Goal: Task Accomplishment & Management: Complete application form

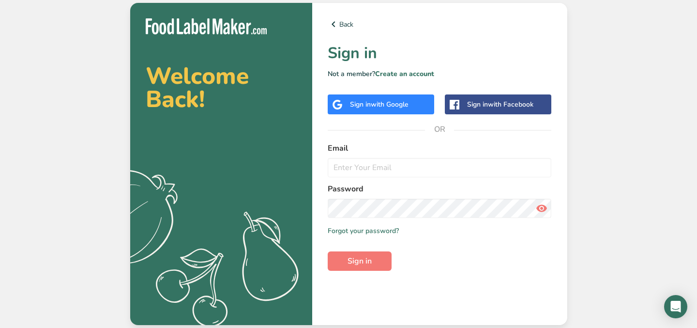
click at [390, 101] on span "with Google" at bounding box center [390, 104] width 38 height 9
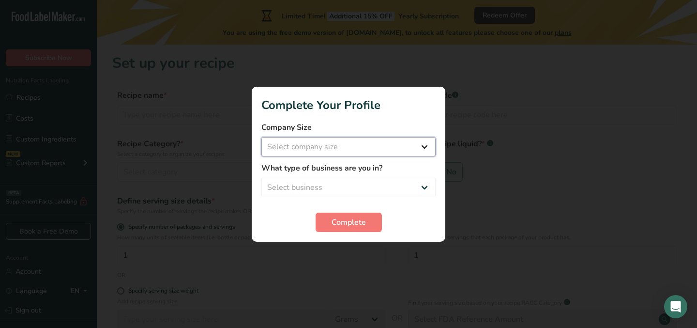
click at [420, 147] on select "Select company size" at bounding box center [348, 146] width 174 height 19
click at [425, 146] on select "Select company size Fewer than 10 Employees 10 to 50 Employees 51 to 500 Employ…" at bounding box center [348, 146] width 174 height 19
click at [374, 150] on select "Select company size Fewer than 10 Employees 10 to 50 Employees 51 to 500 Employ…" at bounding box center [348, 146] width 174 height 19
click at [381, 152] on select "Select company size Fewer than 10 Employees 10 to 50 Employees 51 to 500 Employ…" at bounding box center [348, 146] width 174 height 19
click at [406, 150] on select "Select company size Fewer than 10 Employees 10 to 50 Employees 51 to 500 Employ…" at bounding box center [348, 146] width 174 height 19
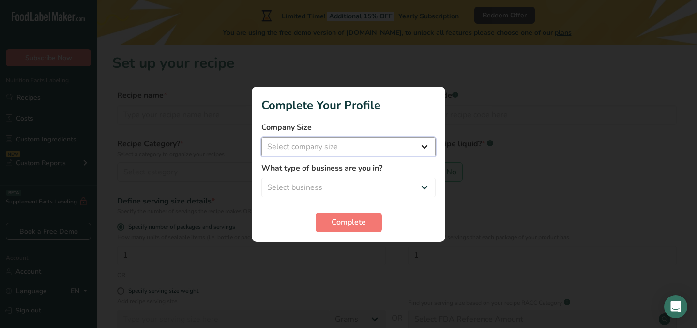
click at [357, 150] on select "Select company size Fewer than 10 Employees 10 to 50 Employees 51 to 500 Employ…" at bounding box center [348, 146] width 174 height 19
click at [261, 137] on select "Select company size Fewer than 10 Employees 10 to 50 Employees 51 to 500 Employ…" at bounding box center [348, 146] width 174 height 19
click at [345, 145] on select "Fewer than 10 Employees 10 to 50 Employees 51 to 500 Employees Over 500 Employe…" at bounding box center [348, 146] width 174 height 19
select select "1"
click at [261, 137] on select "Fewer than 10 Employees 10 to 50 Employees 51 to 500 Employees Over 500 Employe…" at bounding box center [348, 146] width 174 height 19
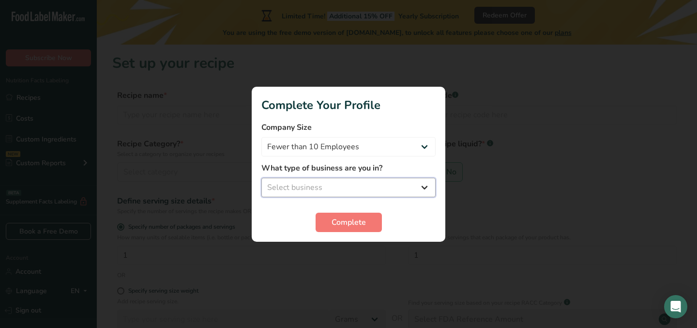
click at [371, 184] on select "Select business Packaged Food Manufacturer Restaurant & Cafe Bakery Meal Plans …" at bounding box center [348, 187] width 174 height 19
click at [389, 182] on select "Select business Packaged Food Manufacturer Restaurant & Cafe Bakery Meal Plans …" at bounding box center [348, 187] width 174 height 19
click at [289, 185] on select "Select business Packaged Food Manufacturer Restaurant & Cafe Bakery Meal Plans …" at bounding box center [348, 187] width 174 height 19
select select "1"
click at [261, 178] on select "Select business Packaged Food Manufacturer Restaurant & Cafe Bakery Meal Plans …" at bounding box center [348, 187] width 174 height 19
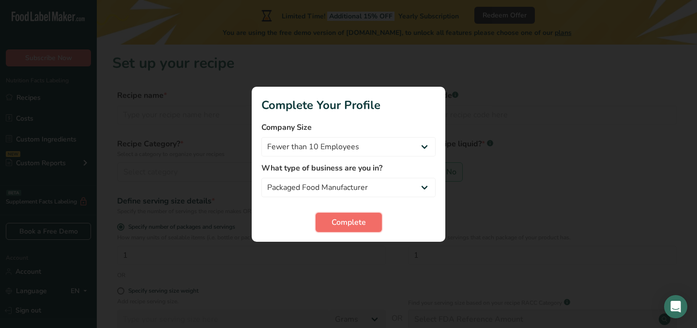
click at [333, 222] on span "Complete" at bounding box center [349, 222] width 34 height 12
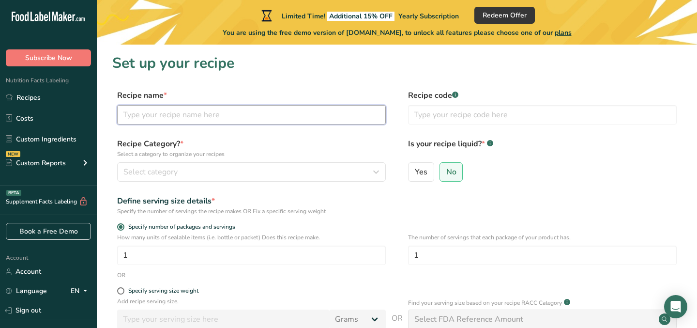
click at [235, 117] on input "text" at bounding box center [251, 114] width 269 height 19
type input "Galleta Oreo"
click at [464, 112] on input "text" at bounding box center [542, 114] width 269 height 19
click at [459, 120] on input "text" at bounding box center [542, 114] width 269 height 19
type input "GALLOR"
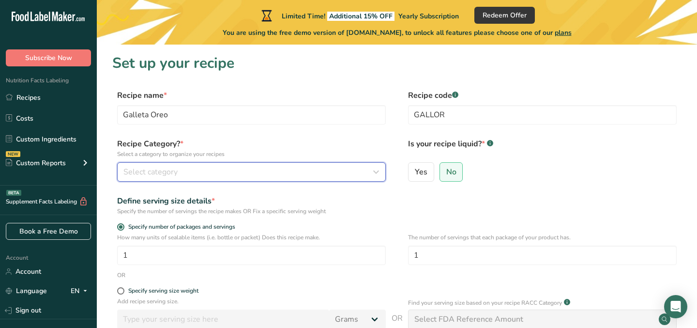
click at [185, 176] on div "Select category" at bounding box center [248, 172] width 250 height 12
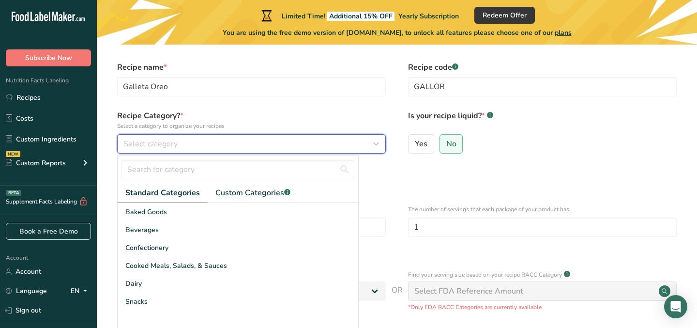
scroll to position [35, 0]
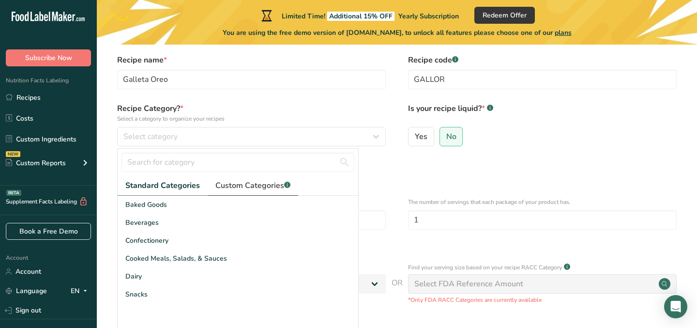
click at [260, 179] on link "Custom Categories .a-a{fill:#347362;}.b-a{fill:#fff;}" at bounding box center [253, 186] width 91 height 20
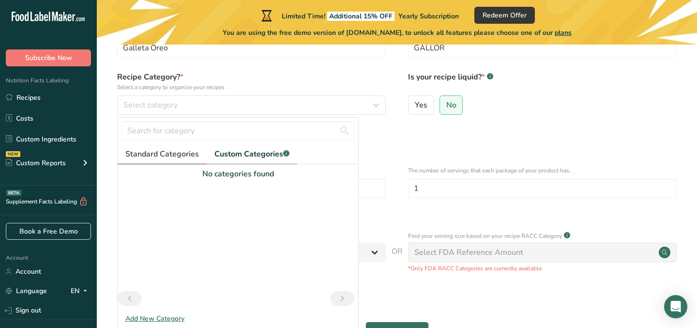
scroll to position [77, 0]
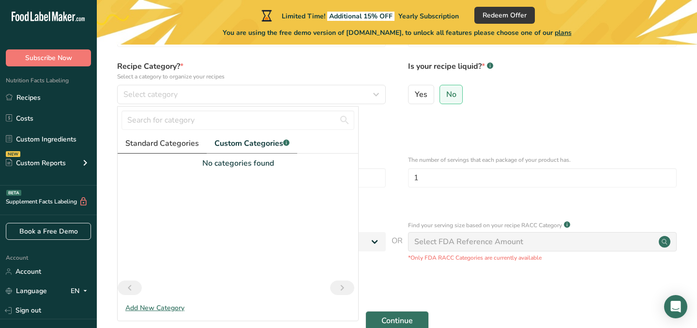
click at [163, 145] on span "Standard Categories" at bounding box center [162, 143] width 74 height 12
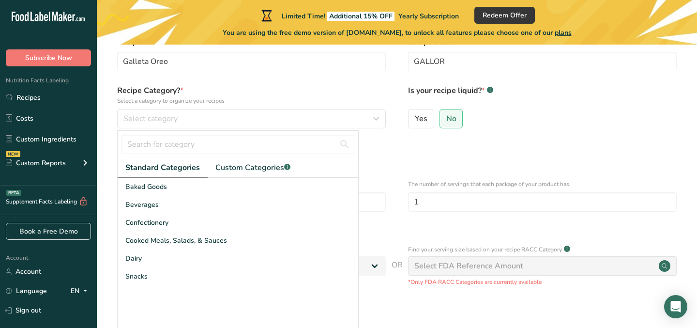
scroll to position [54, 0]
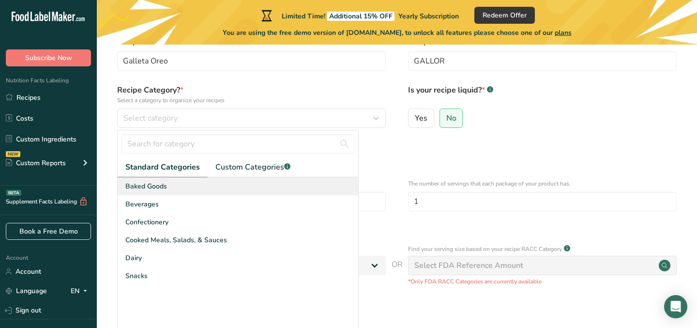
click at [169, 187] on div "Baked Goods" at bounding box center [238, 186] width 241 height 18
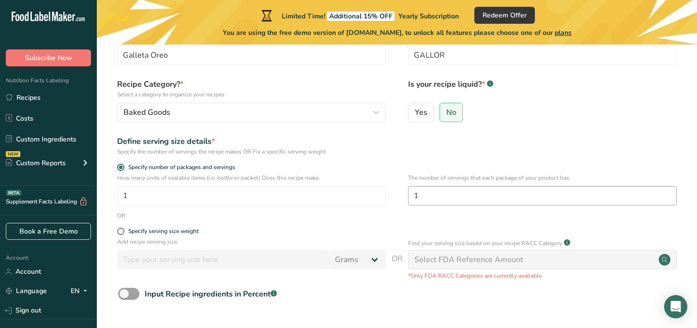
scroll to position [80, 0]
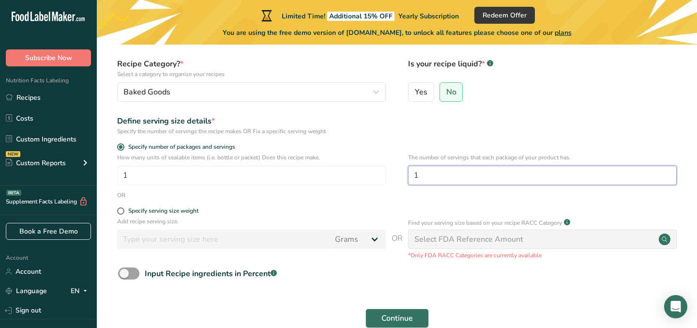
click at [446, 175] on input "1" at bounding box center [542, 175] width 269 height 19
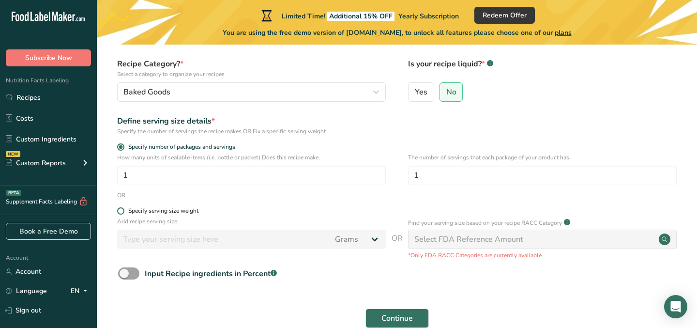
click at [161, 212] on div "Specify serving size weight" at bounding box center [163, 210] width 70 height 7
click at [123, 212] on input "Specify serving size weight" at bounding box center [120, 211] width 6 height 6
radio input "true"
radio input "false"
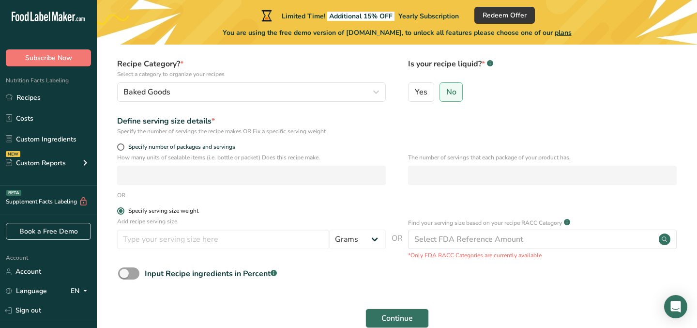
click at [161, 212] on div "Specify serving size weight" at bounding box center [163, 210] width 70 height 7
click at [123, 212] on input "Specify serving size weight" at bounding box center [120, 211] width 6 height 6
click at [195, 240] on input "number" at bounding box center [223, 238] width 212 height 19
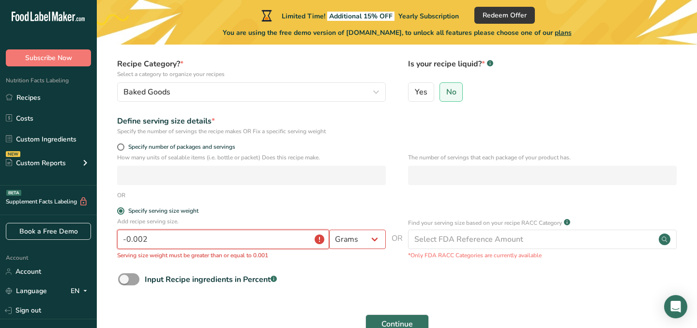
scroll to position [126, 0]
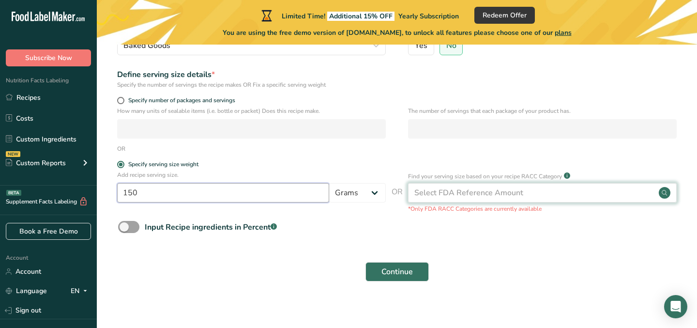
type input "150"
click at [453, 187] on div "Select FDA Reference Amount" at bounding box center [468, 193] width 109 height 12
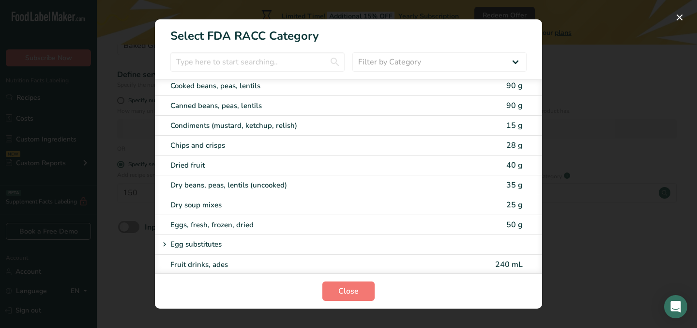
scroll to position [0, 0]
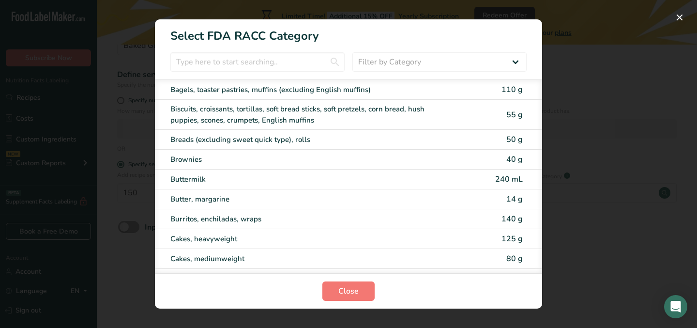
click at [412, 50] on section "Select FDA RACC Category Filter by Category All Bakery products Beverages Cerea…" at bounding box center [348, 163] width 387 height 289
click at [412, 59] on select "Filter by Category All Bakery products Beverages Cereals and other grain produc…" at bounding box center [439, 61] width 174 height 19
click at [352, 52] on select "Filter by Category All Bakery products Beverages Cereals and other grain produc…" at bounding box center [439, 61] width 174 height 19
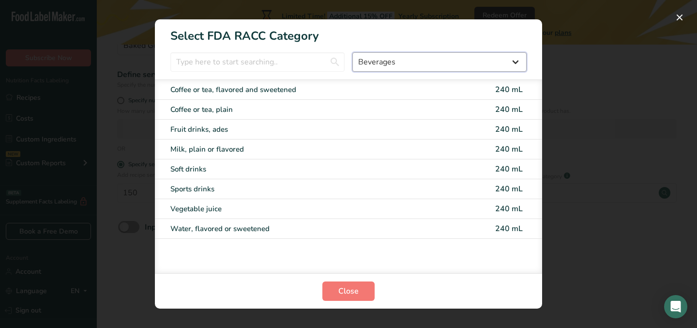
click at [367, 64] on select "All Bakery products Beverages Cereals and other grain products Dairy products a…" at bounding box center [439, 61] width 174 height 19
click at [352, 52] on select "All Bakery products Beverages Cereals and other grain products Dairy products a…" at bounding box center [439, 61] width 174 height 19
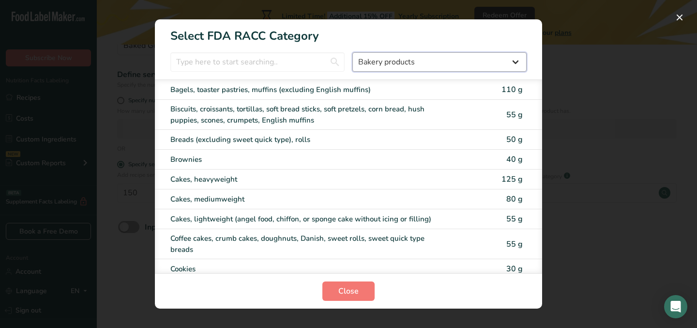
click at [411, 61] on select "All Bakery products Beverages Cereals and other grain products Dairy products a…" at bounding box center [439, 61] width 174 height 19
select select "9"
click at [352, 52] on select "All Bakery products Beverages Cereals and other grain products Dairy products a…" at bounding box center [439, 61] width 174 height 19
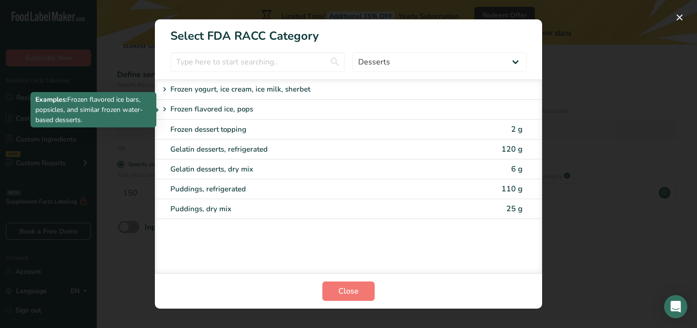
click at [163, 109] on icon "RACC Category Selection Modal" at bounding box center [164, 110] width 9 height 14
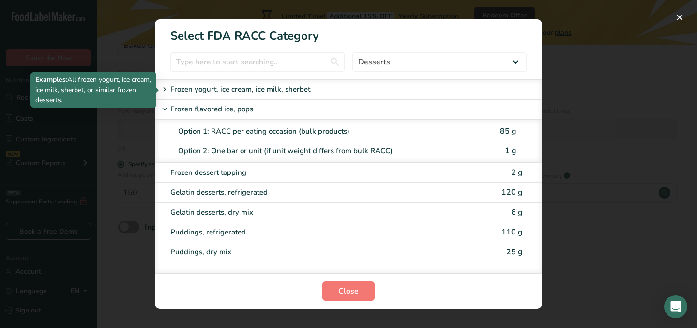
click at [167, 89] on icon "RACC Category Selection Modal" at bounding box center [164, 90] width 9 height 14
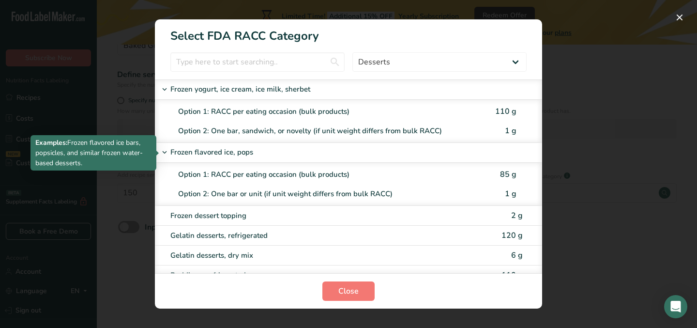
click at [162, 150] on icon "RACC Category Selection Modal" at bounding box center [164, 153] width 9 height 14
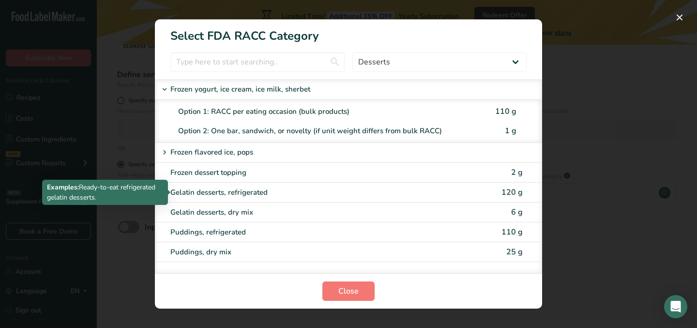
click at [177, 189] on div "Gelatin desserts, refrigerated" at bounding box center [307, 192] width 275 height 11
type input "120"
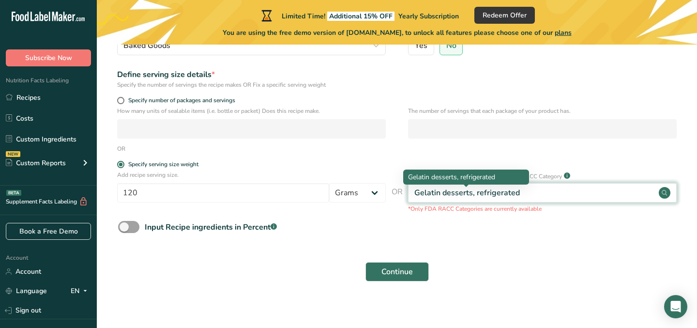
click at [503, 195] on div "Gelatin desserts, refrigerated" at bounding box center [467, 193] width 106 height 12
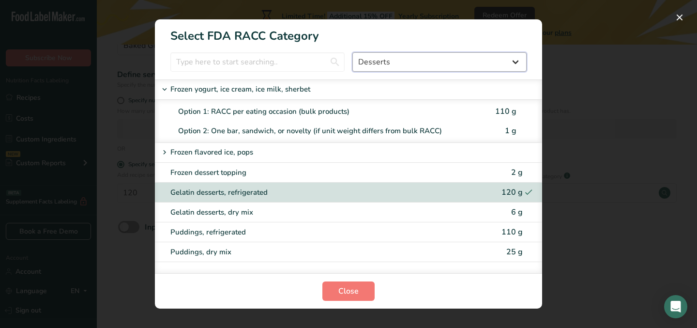
click at [371, 60] on select "All Bakery products Beverages Cereals and other grain products Dairy products a…" at bounding box center [439, 61] width 174 height 19
click at [352, 52] on select "All Bakery products Beverages Cereals and other grain products Dairy products a…" at bounding box center [439, 61] width 174 height 19
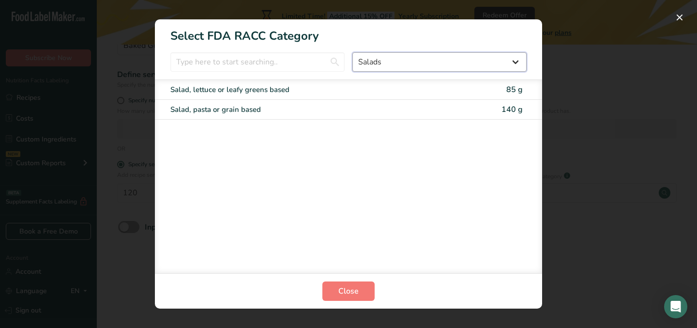
click at [450, 53] on select "All Bakery products Beverages Cereals and other grain products Dairy products a…" at bounding box center [439, 61] width 174 height 19
click at [352, 52] on select "All Bakery products Beverages Cereals and other grain products Dairy products a…" at bounding box center [439, 61] width 174 height 19
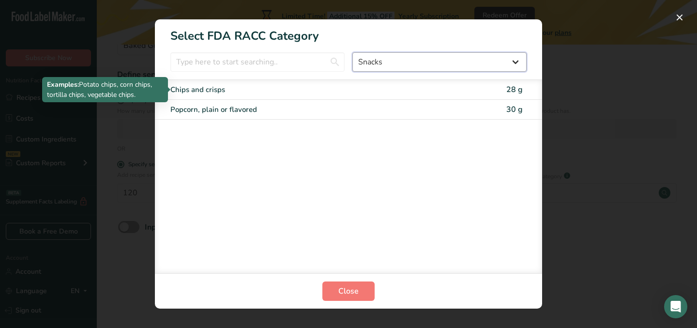
click at [391, 64] on select "All Bakery products Beverages Cereals and other grain products Dairy products a…" at bounding box center [439, 61] width 174 height 19
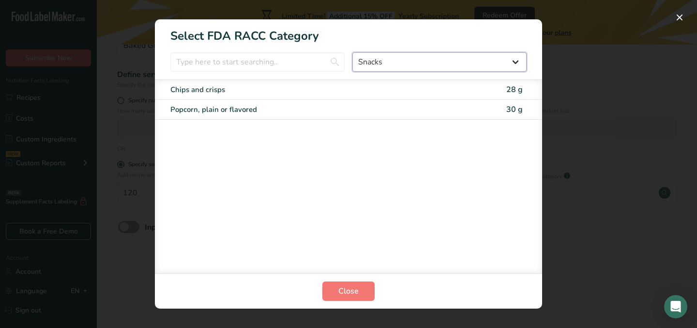
click at [410, 67] on select "All Bakery products Beverages Cereals and other grain products Dairy products a…" at bounding box center [439, 61] width 174 height 19
select select "17"
click at [352, 52] on select "All Bakery products Beverages Cereals and other grain products Dairy products a…" at bounding box center [439, 61] width 174 height 19
click at [245, 83] on div "Dry soup mixes 25 g" at bounding box center [348, 90] width 387 height 20
type input "25"
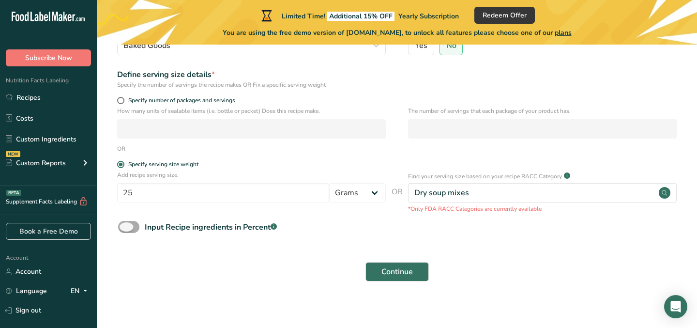
click at [127, 228] on span at bounding box center [128, 227] width 21 height 12
click at [124, 228] on input "Input Recipe ingredients in Percent .a-a{fill:#347362;}.b-a{fill:#fff;}" at bounding box center [121, 227] width 6 height 6
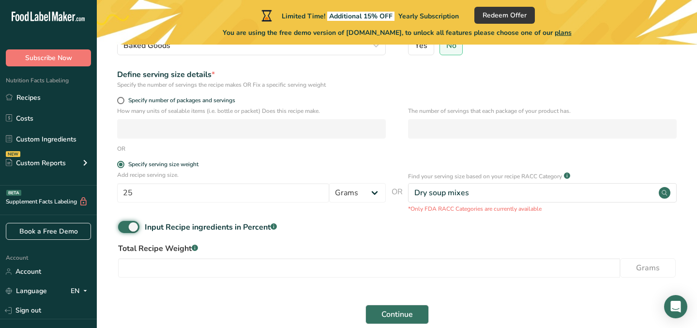
scroll to position [175, 0]
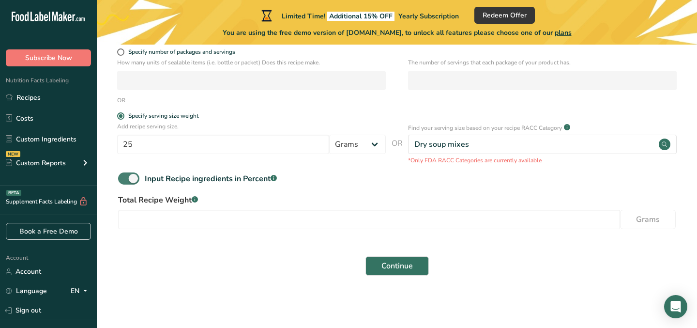
click at [121, 178] on span at bounding box center [128, 178] width 21 height 12
click at [121, 178] on input "Input Recipe ingredients in Percent .a-a{fill:#347362;}.b-a{fill:#fff;}" at bounding box center [121, 178] width 6 height 6
checkbox input "false"
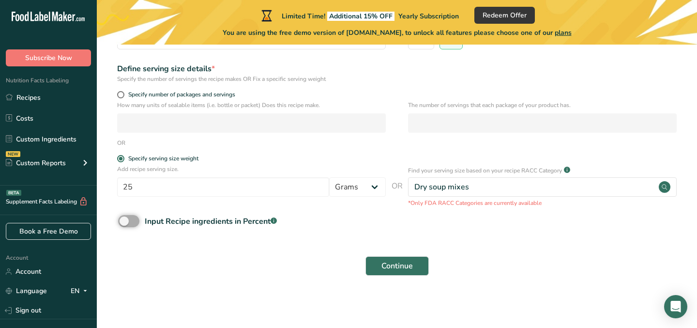
scroll to position [132, 0]
click at [403, 267] on span "Continue" at bounding box center [397, 266] width 31 height 12
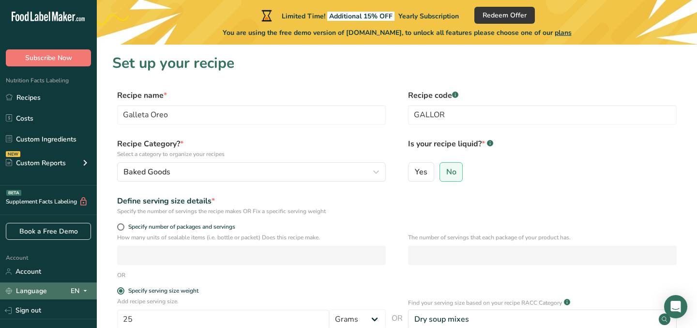
click at [83, 291] on icon at bounding box center [85, 291] width 8 height 12
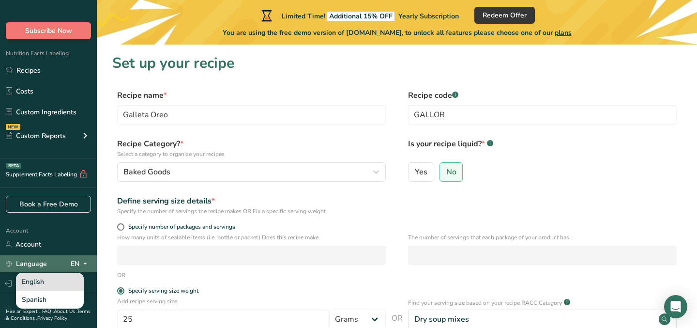
scroll to position [31, 0]
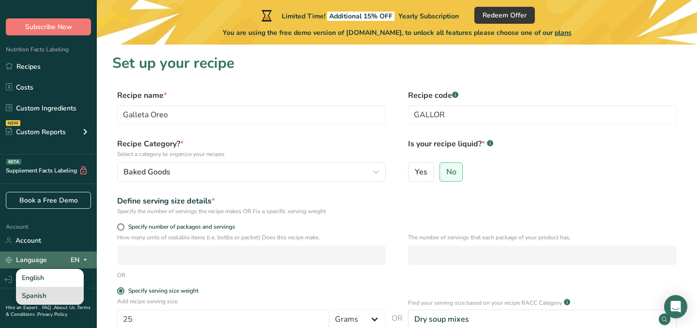
click at [48, 296] on div "Spanish" at bounding box center [50, 296] width 68 height 18
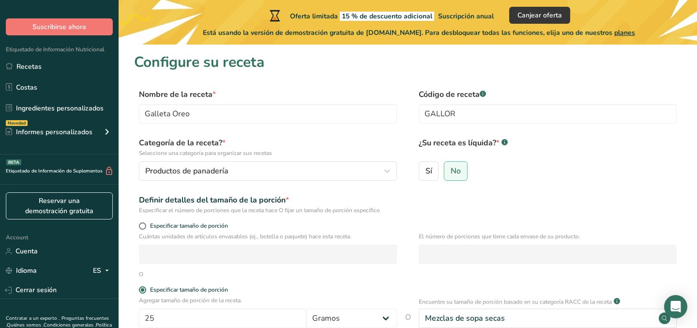
scroll to position [0, 0]
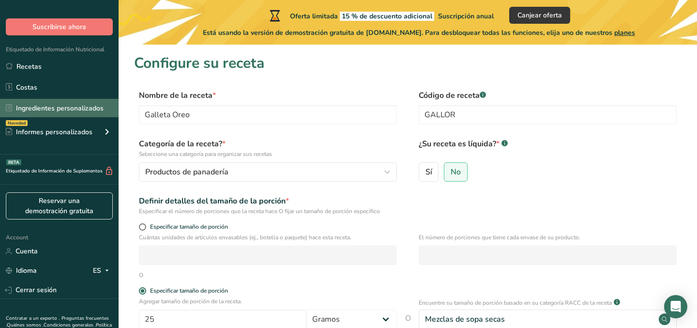
click at [59, 112] on link "Ingredientes personalizados" at bounding box center [59, 108] width 119 height 18
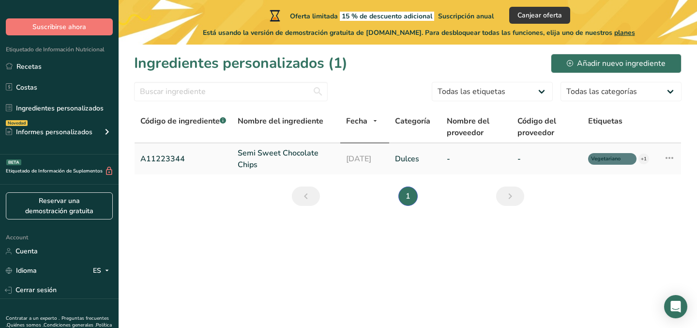
click at [251, 160] on link "Semi Sweet Chocolate Chips" at bounding box center [286, 158] width 97 height 23
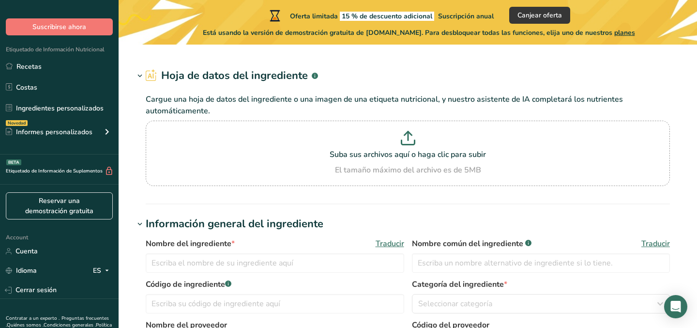
type input "Semi Sweet Chocolate Chips"
type input "Choco Chips"
type input "A11223344"
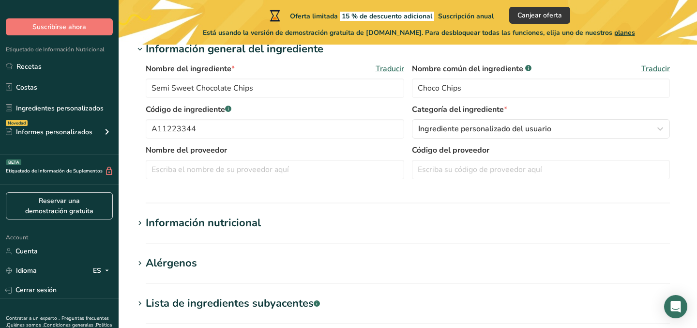
scroll to position [198, 0]
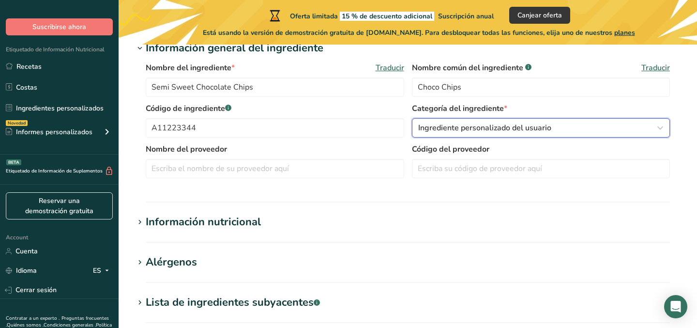
click at [465, 135] on button "Ingrediente personalizado del usuario" at bounding box center [541, 127] width 259 height 19
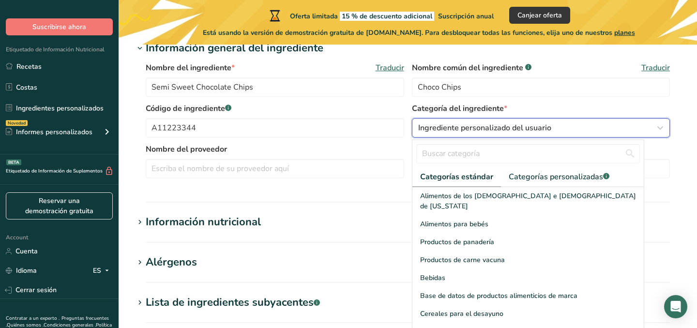
click at [465, 135] on button "Ingrediente personalizado del usuario" at bounding box center [541, 127] width 259 height 19
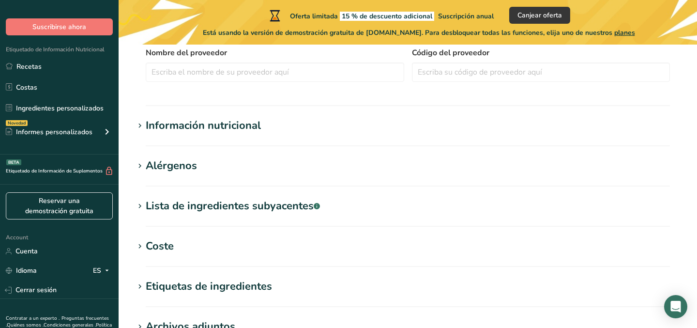
scroll to position [298, 0]
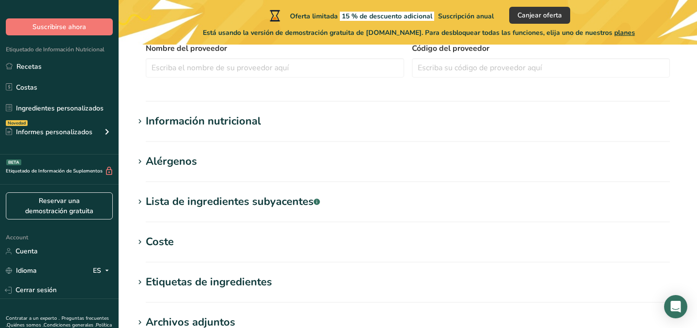
click at [140, 118] on icon at bounding box center [140, 122] width 9 height 14
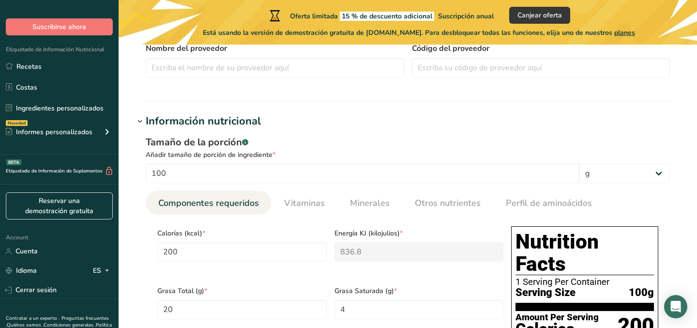
click at [140, 118] on icon at bounding box center [140, 122] width 9 height 14
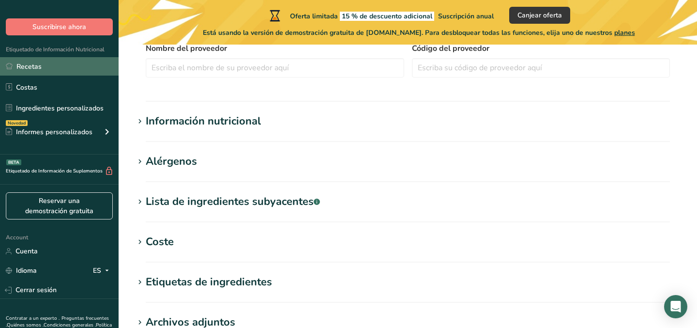
click at [22, 68] on link "Recetas" at bounding box center [59, 66] width 119 height 18
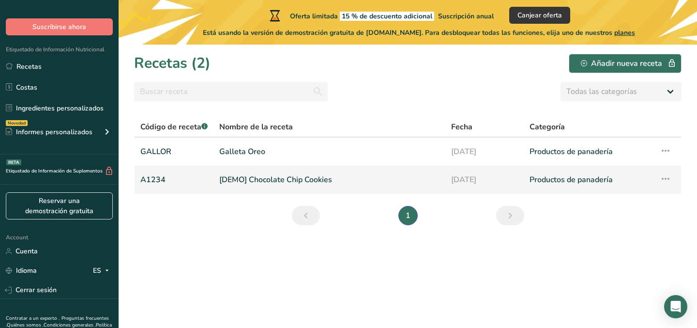
click at [324, 182] on link "[DEMO] Chocolate Chip Cookies" at bounding box center [329, 179] width 220 height 20
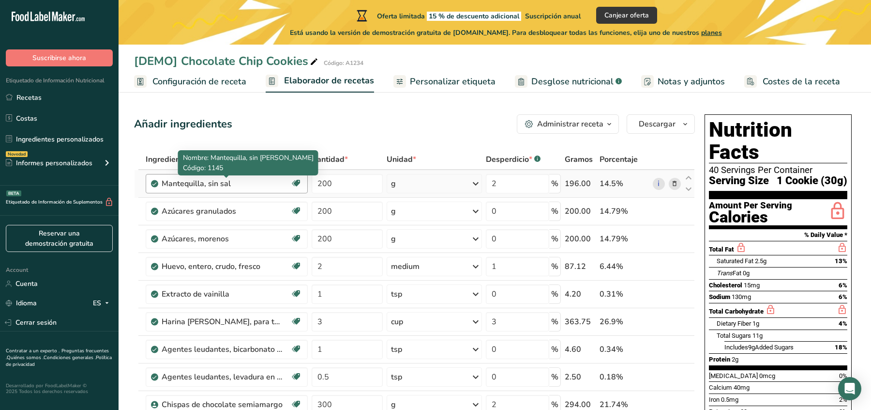
click at [245, 183] on div "Mantequilla, sin sal" at bounding box center [222, 184] width 121 height 12
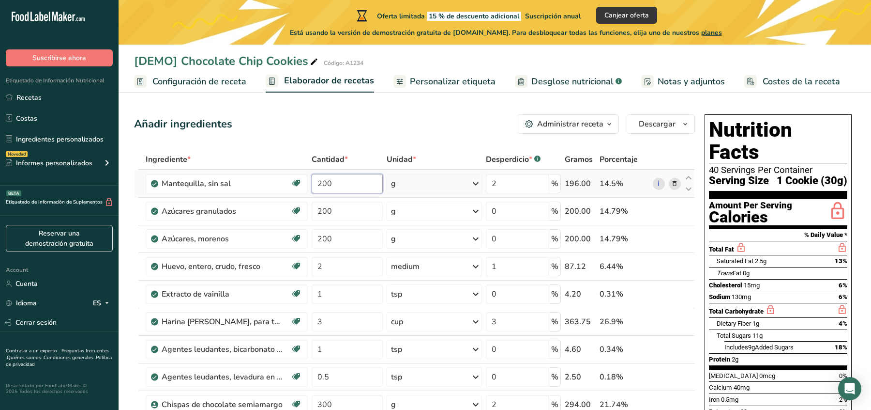
click at [364, 190] on input "200" at bounding box center [347, 183] width 71 height 19
click at [294, 182] on div "Ingrediente * Cantidad * Unidad * Desperdicio * .a-a{fill:#347362;}.b-a{fill:#f…" at bounding box center [414, 327] width 561 height 357
click at [29, 93] on link "Recetas" at bounding box center [59, 97] width 119 height 18
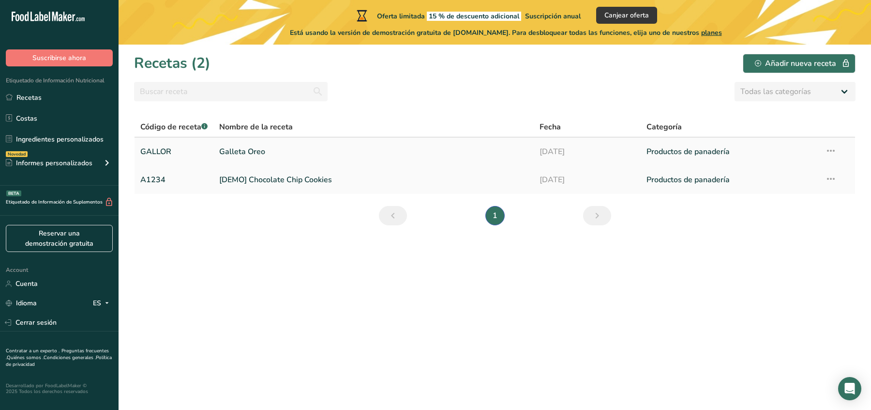
click at [224, 157] on link "Galleta Oreo" at bounding box center [373, 151] width 309 height 20
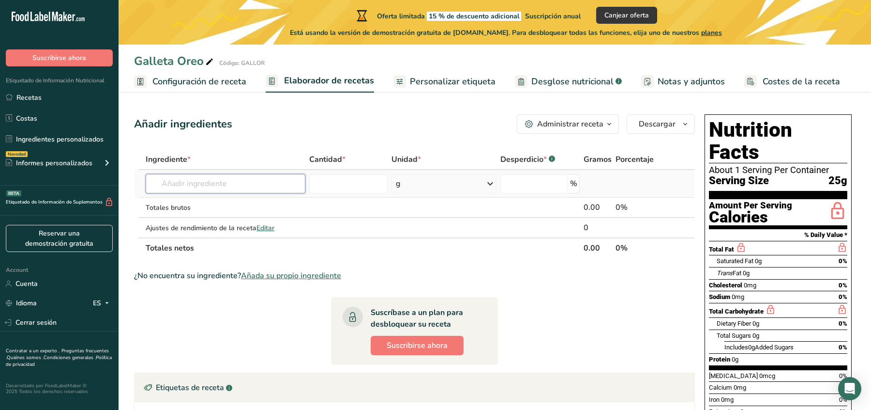
click at [212, 187] on input "text" at bounding box center [226, 183] width 160 height 19
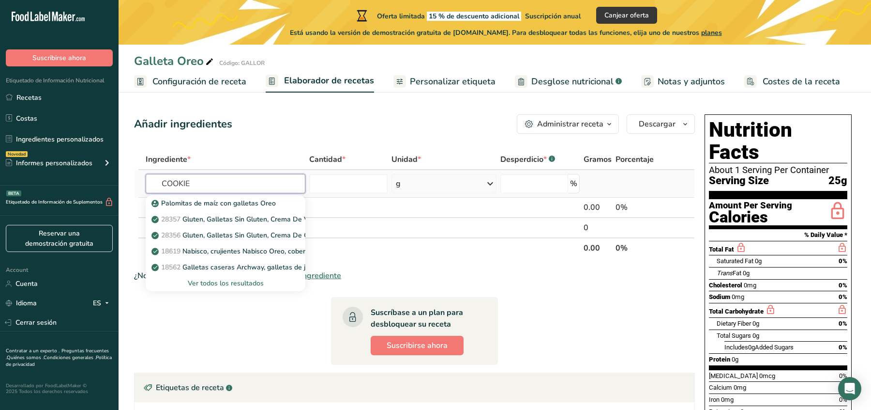
type input "COOKIE"
click at [227, 284] on div "Ver todos los resultados" at bounding box center [225, 283] width 144 height 10
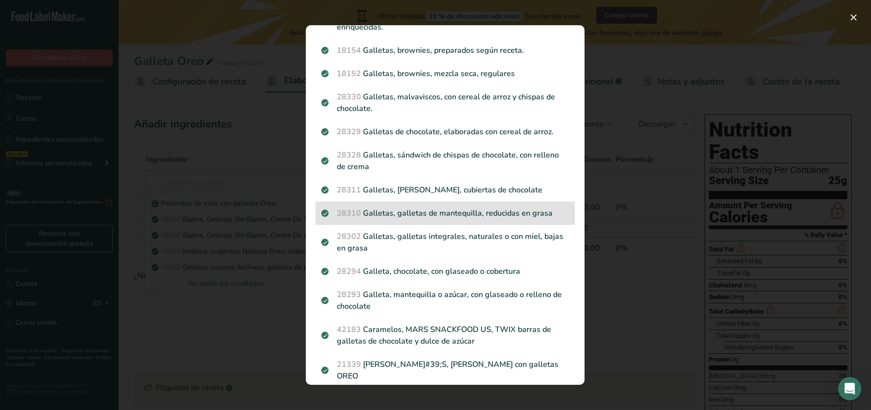
scroll to position [1015, 0]
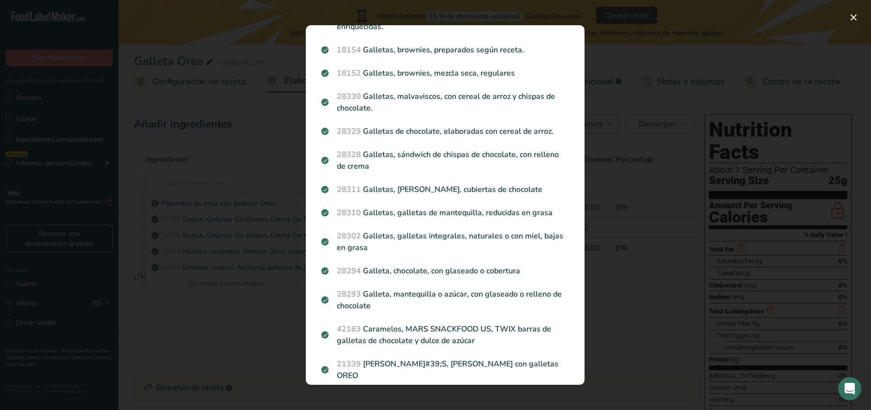
click at [219, 270] on div "Search results modal" at bounding box center [435, 205] width 871 height 410
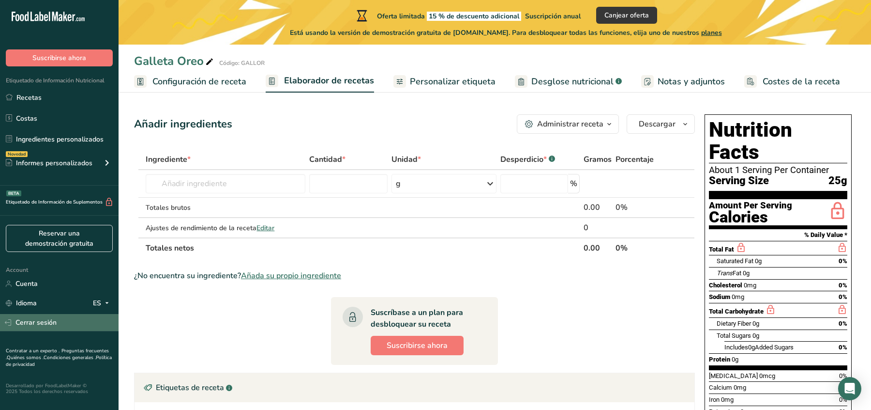
scroll to position [15, 0]
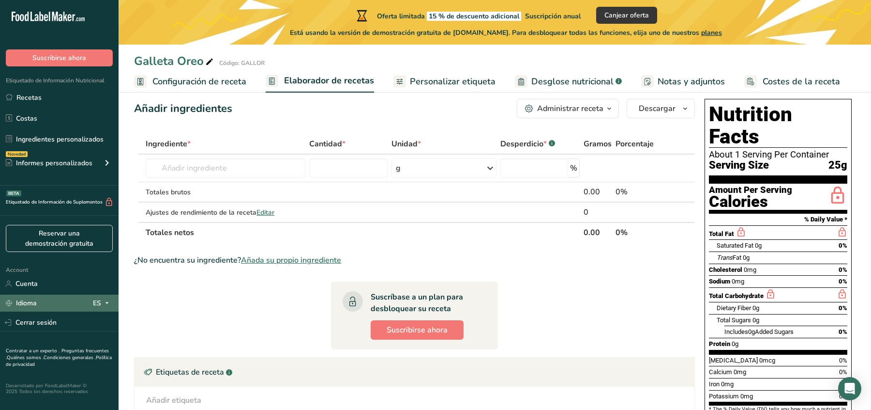
click at [108, 307] on icon at bounding box center [107, 303] width 8 height 12
click at [59, 327] on div "English" at bounding box center [53, 321] width 68 height 18
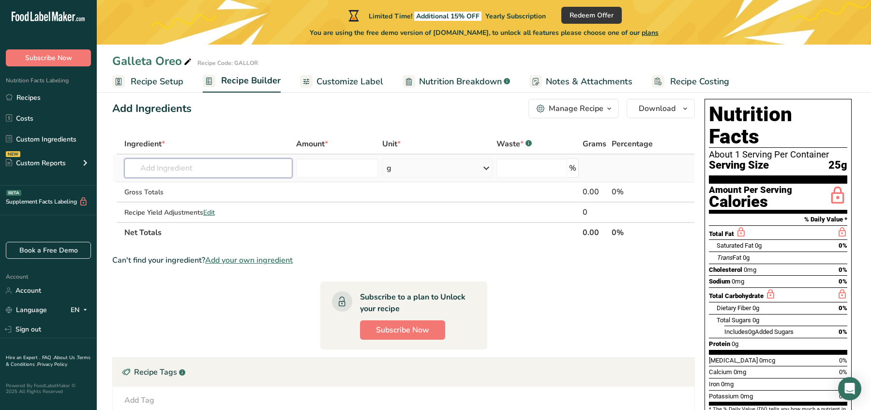
click at [149, 173] on input "text" at bounding box center [208, 167] width 168 height 19
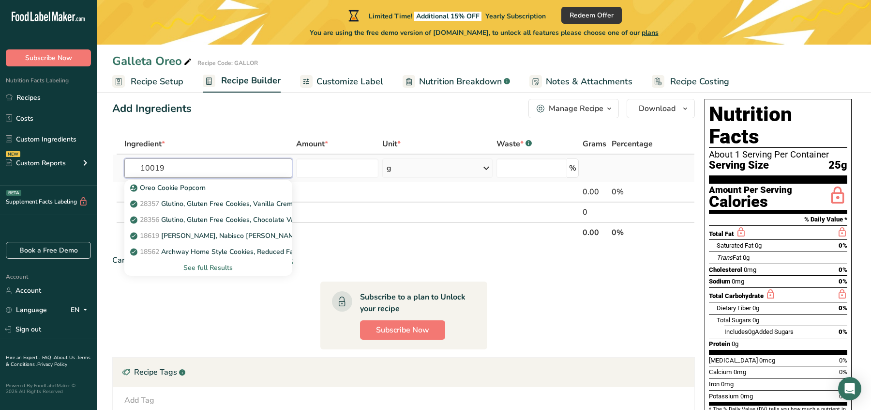
type input "100192"
type input "COOKIE"
click at [203, 190] on p "Oreo Cookie Popcorn" at bounding box center [169, 188] width 74 height 10
type input "Oreo Cookie Popcorn"
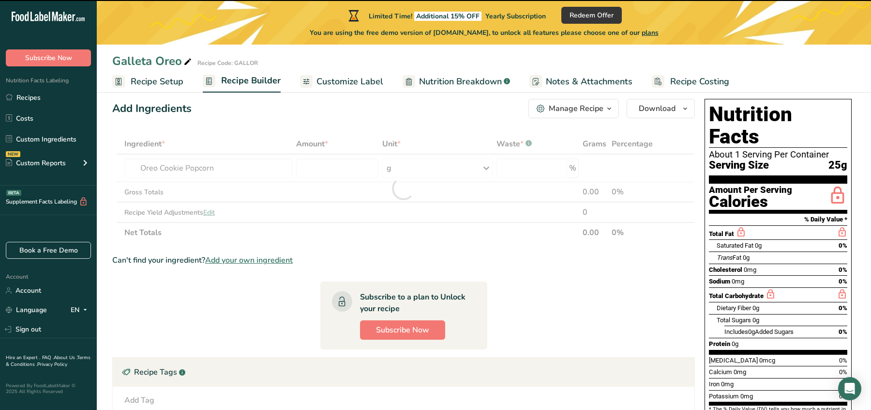
type input "0"
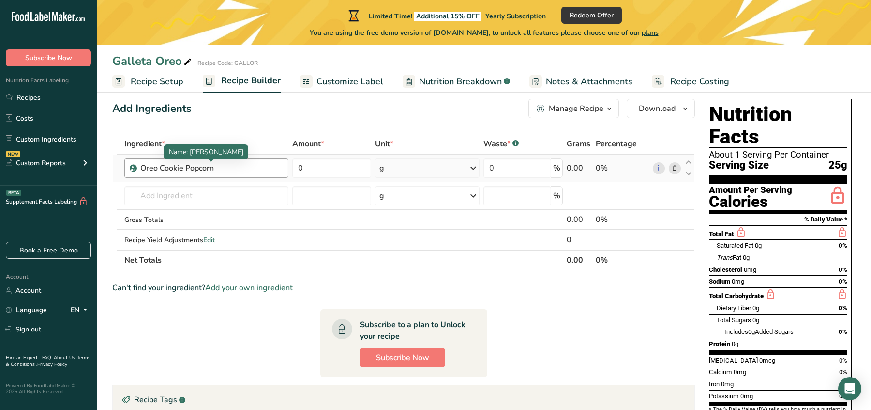
click at [215, 169] on div "Oreo Cookie Popcorn" at bounding box center [200, 168] width 121 height 12
click at [229, 166] on div "Oreo Cookie Popcorn" at bounding box center [200, 168] width 121 height 12
click at [166, 172] on div "Oreo Cookie Popcorn" at bounding box center [200, 168] width 121 height 12
click at [139, 170] on div "Oreo Cookie Popcorn" at bounding box center [206, 167] width 164 height 19
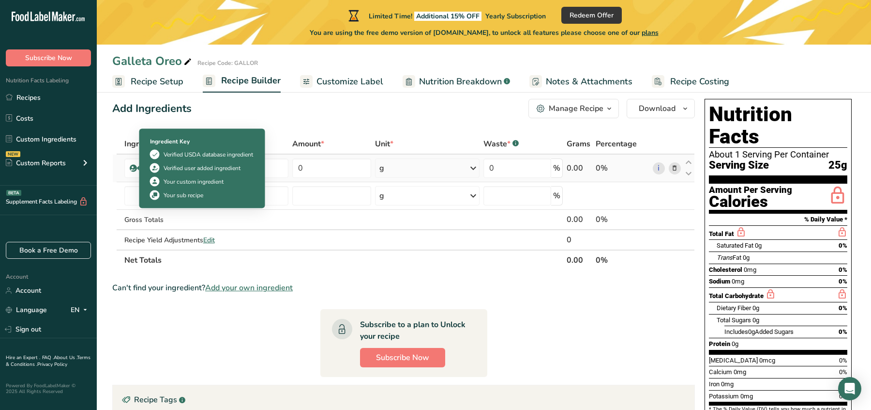
click at [130, 169] on icon at bounding box center [133, 168] width 6 height 9
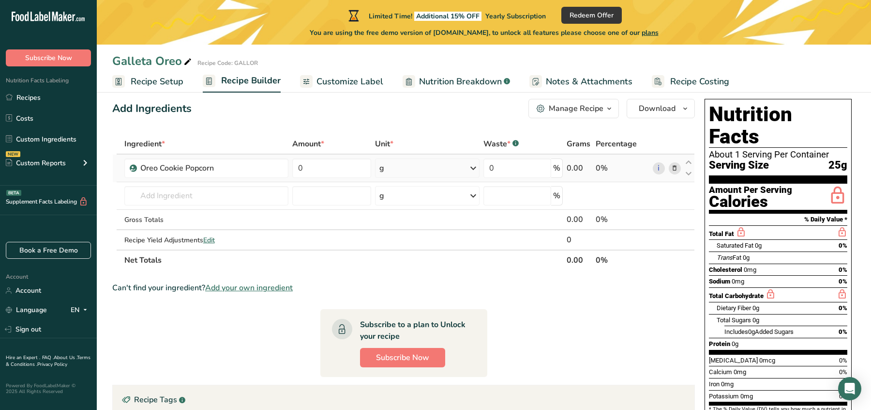
click at [675, 166] on icon at bounding box center [675, 168] width 7 height 10
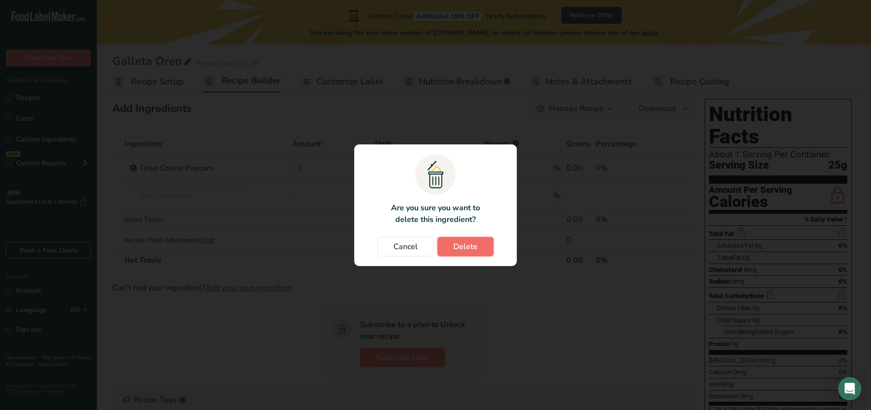
click at [464, 248] on span "Delete" at bounding box center [466, 247] width 24 height 12
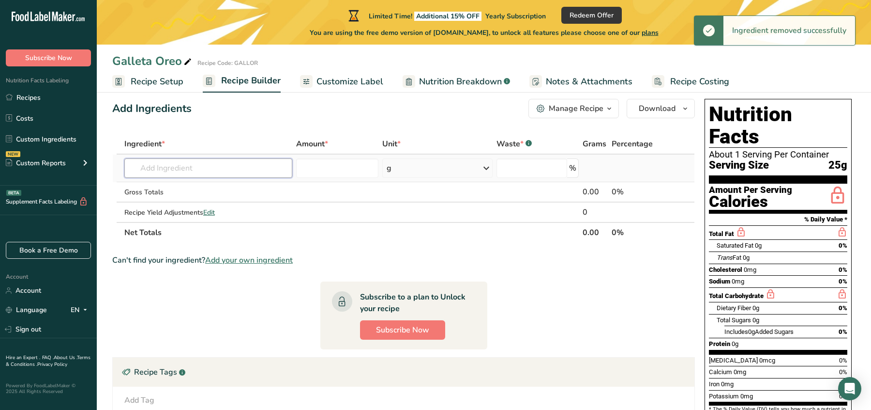
click at [213, 162] on input "text" at bounding box center [208, 167] width 168 height 19
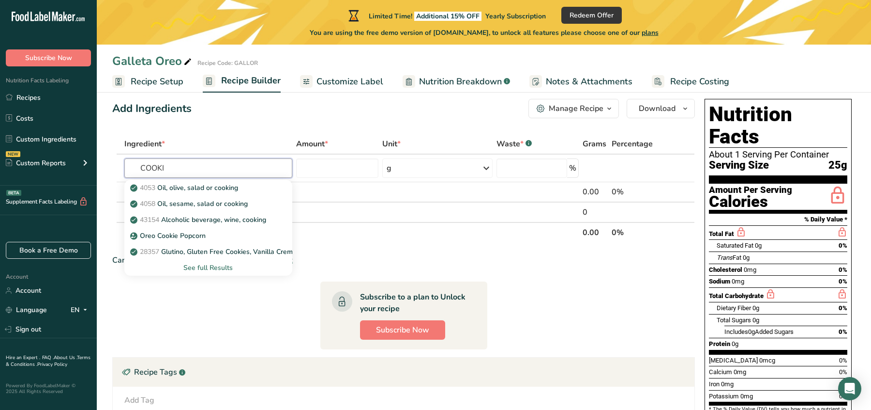
type input "COOKI"
paste input "Cookie, biscotti"
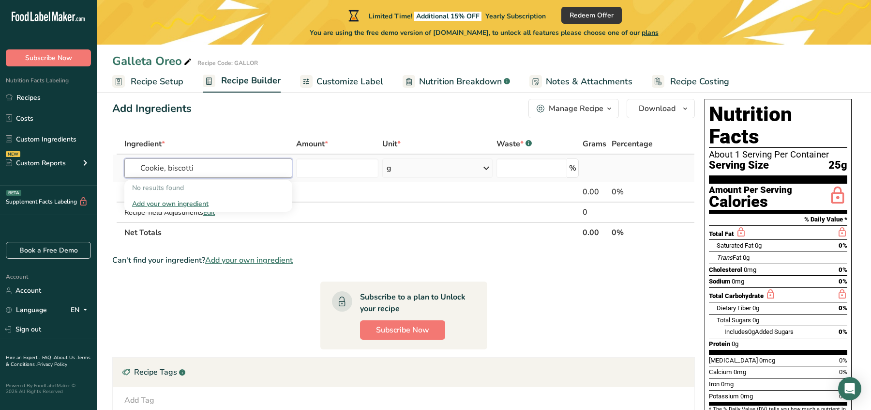
click at [165, 169] on input "Cookie, biscotti" at bounding box center [208, 167] width 168 height 19
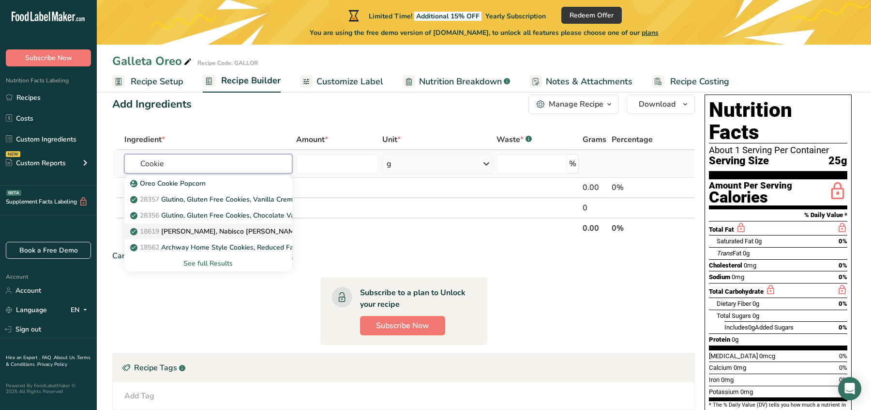
scroll to position [23, 0]
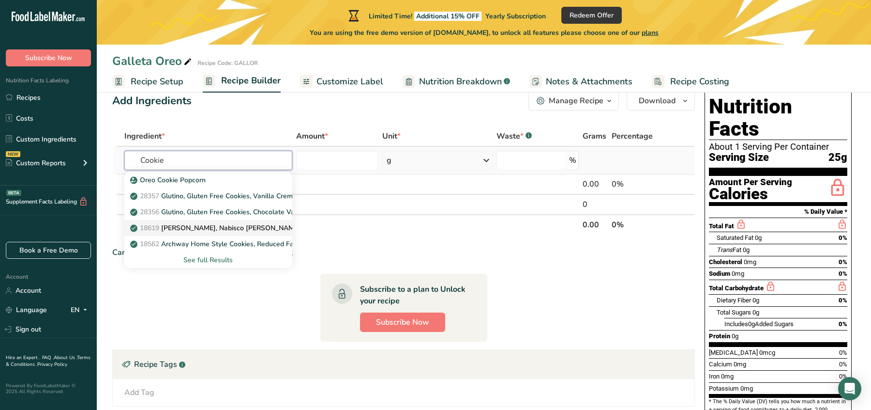
type input "Cookie"
click at [192, 229] on p "18619 Nabisco, Nabisco Oreo Crunchies, Cookie Crumb Topping" at bounding box center [253, 228] width 242 height 10
type input "Nabisco, Nabisco Oreo Crunchies, Cookie Crumb Topping"
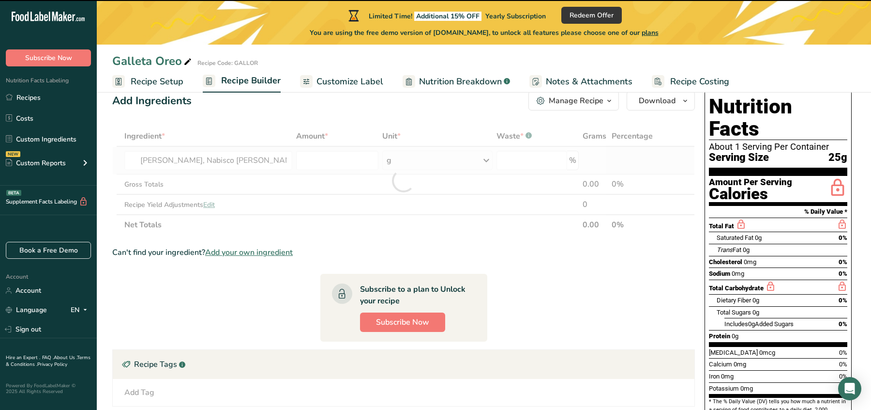
type input "0"
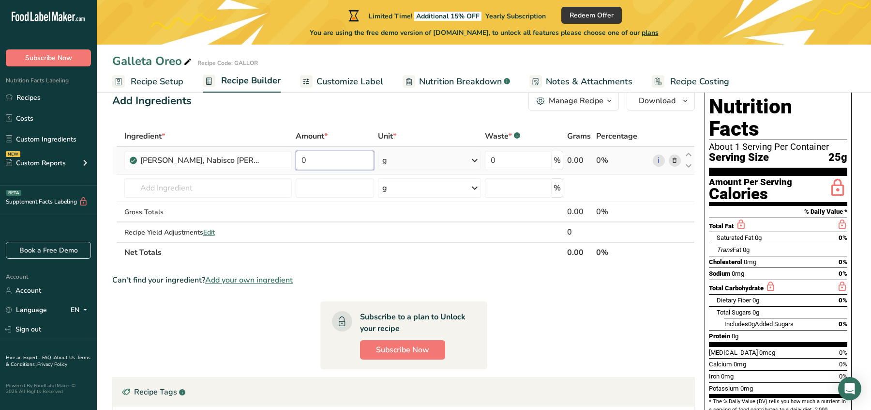
click at [326, 163] on input "0" at bounding box center [335, 160] width 78 height 19
type input "100"
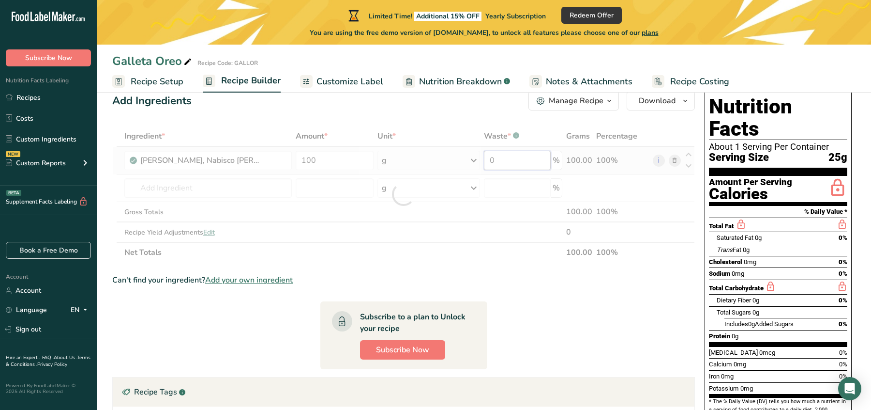
click at [510, 162] on div "Ingredient * Amount * Unit * Waste * .a-a{fill:#347362;}.b-a{fill:#fff;} Grams …" at bounding box center [403, 194] width 583 height 137
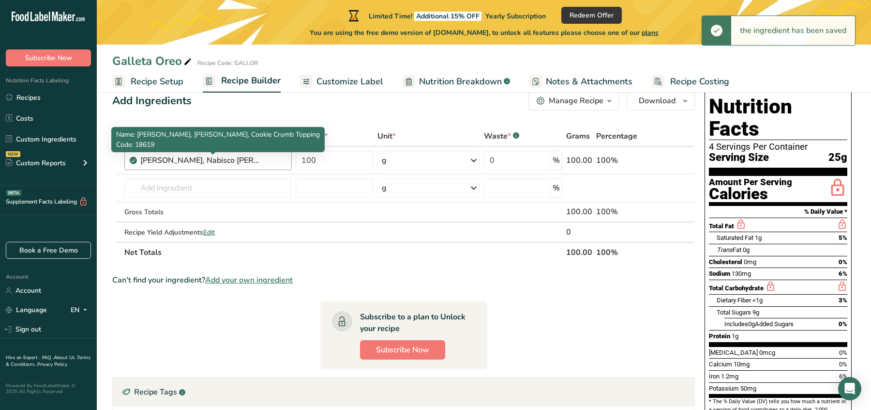
click at [242, 161] on div "Ingredient * Amount * Unit * Waste * .a-a{fill:#347362;}.b-a{fill:#fff;} Grams …" at bounding box center [403, 194] width 583 height 137
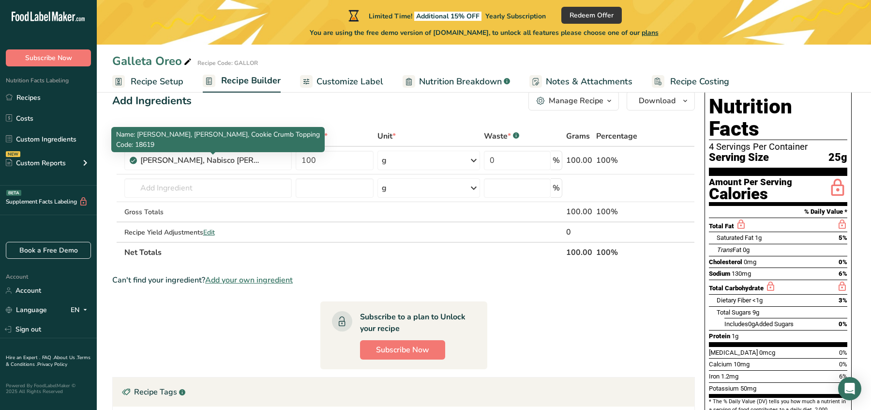
drag, startPoint x: 139, startPoint y: 133, endPoint x: 309, endPoint y: 134, distance: 169.4
click at [309, 134] on span "Name: Nabisco, Nabisco Oreo Crunchies, Cookie Crumb Topping" at bounding box center [218, 134] width 204 height 9
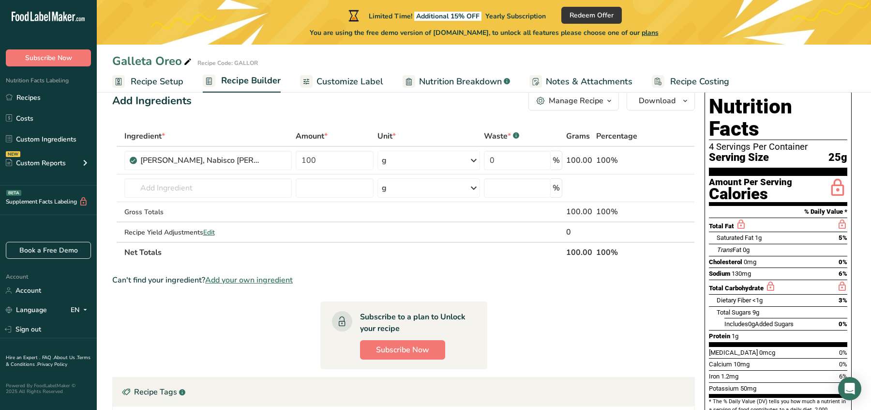
copy span "Nabisco, Nabisco Oreo Crunchies, Cookie Crumb Topping"
click at [212, 197] on td "Oreo Cookie Popcorn 28357 Glutino, Gluten Free Cookies, Vanilla Creme 28356 Glu…" at bounding box center [207, 188] width 171 height 28
click at [210, 188] on input "text" at bounding box center [208, 187] width 168 height 19
paste input "Almond butter, creamy"
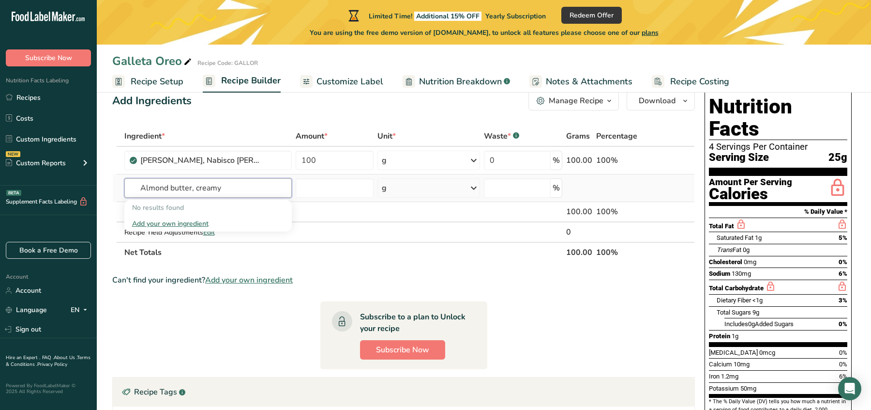
click at [194, 189] on input "Almond butter, creamy" at bounding box center [208, 187] width 168 height 19
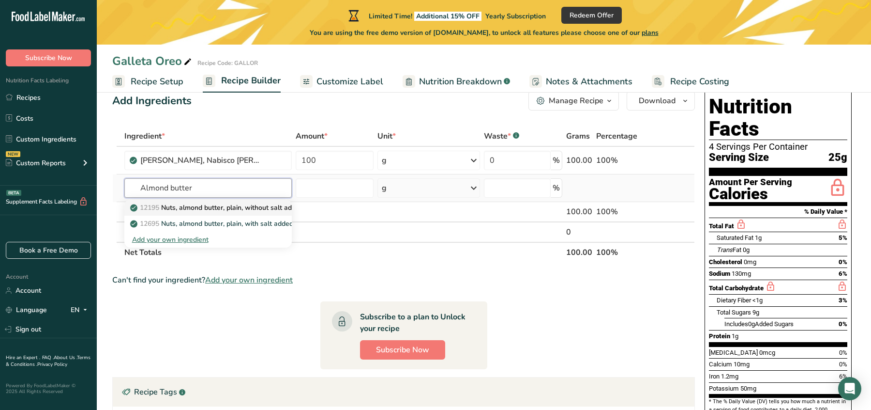
type input "Almond butter"
click at [252, 205] on p "12195 Nuts, almond butter, plain, without salt added" at bounding box center [217, 207] width 171 height 10
type input "Nuts, almond butter, plain, without salt added"
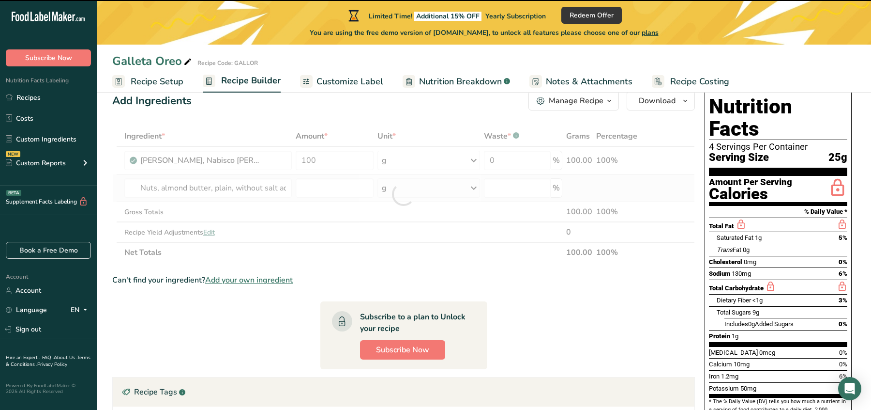
type input "0"
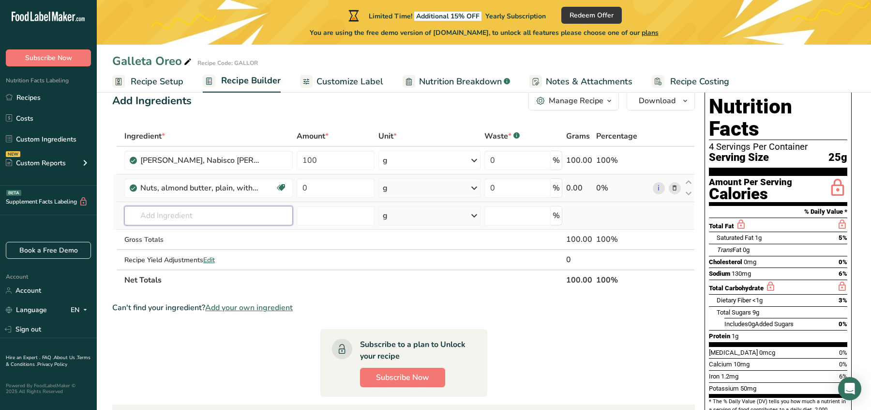
click at [207, 220] on input "text" at bounding box center [208, 215] width 169 height 19
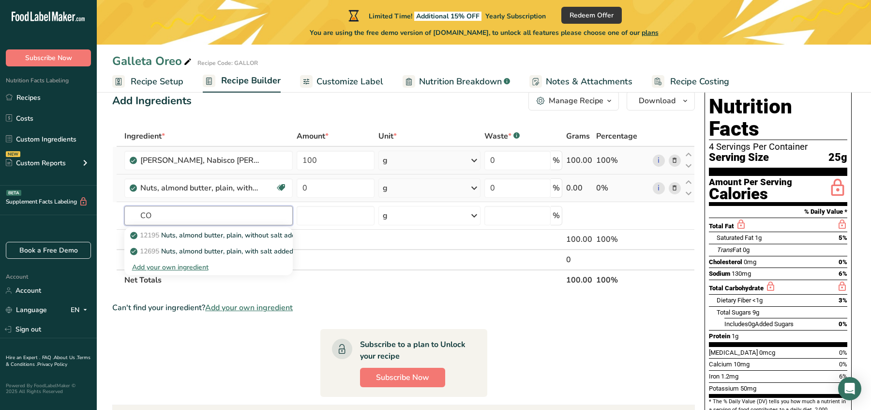
type input "C"
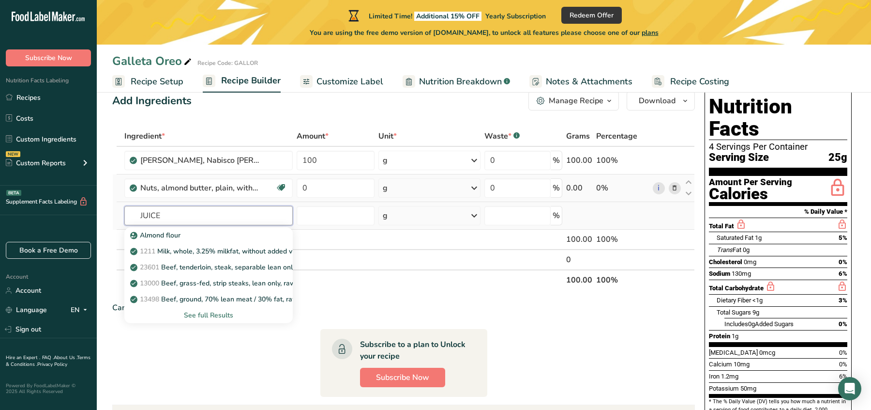
type input "JUICE"
click at [215, 312] on div "See full Results" at bounding box center [208, 315] width 153 height 10
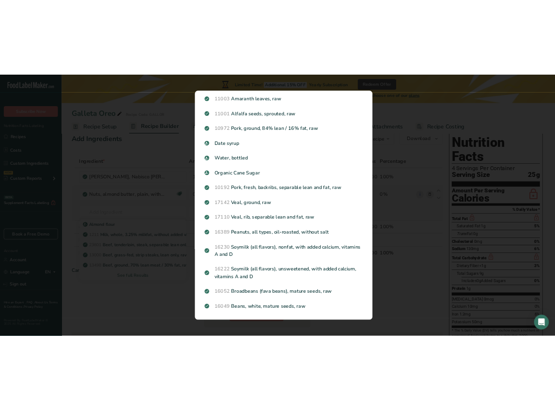
scroll to position [910, 0]
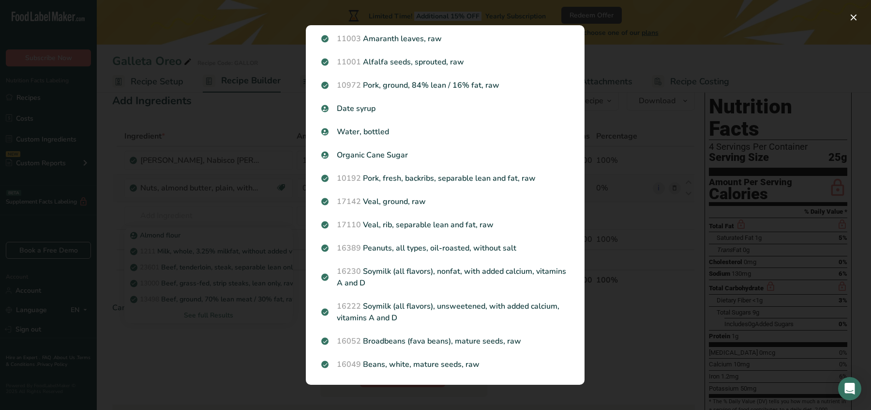
click at [223, 214] on div "Search results modal" at bounding box center [435, 205] width 871 height 410
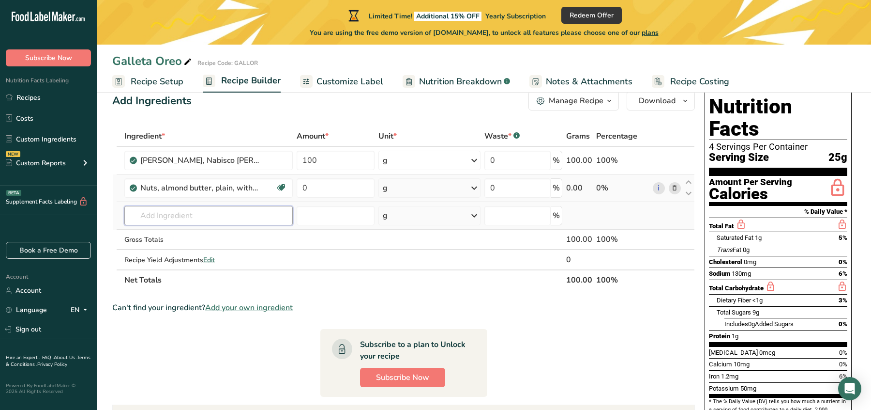
click at [198, 211] on input "text" at bounding box center [208, 215] width 169 height 19
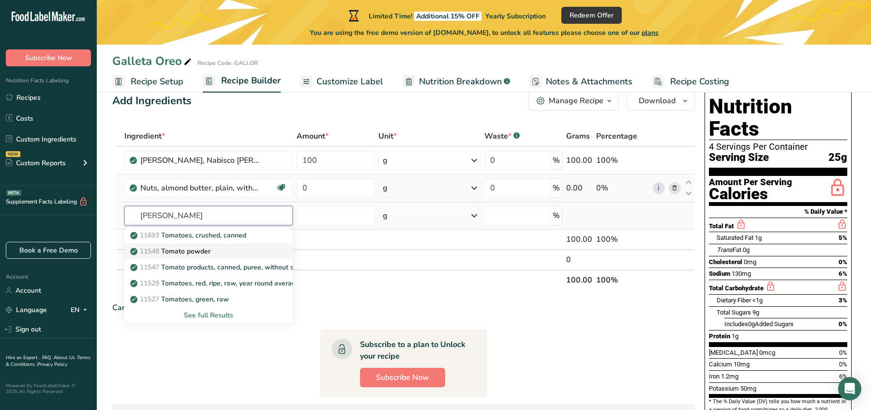
type input "TOM"
click at [207, 250] on p "11548 Tomato powder" at bounding box center [171, 251] width 78 height 10
type input "Tomato powder"
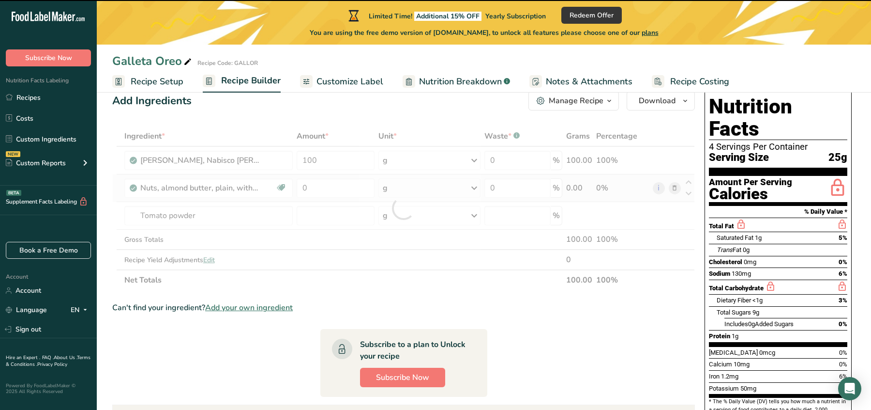
type input "0"
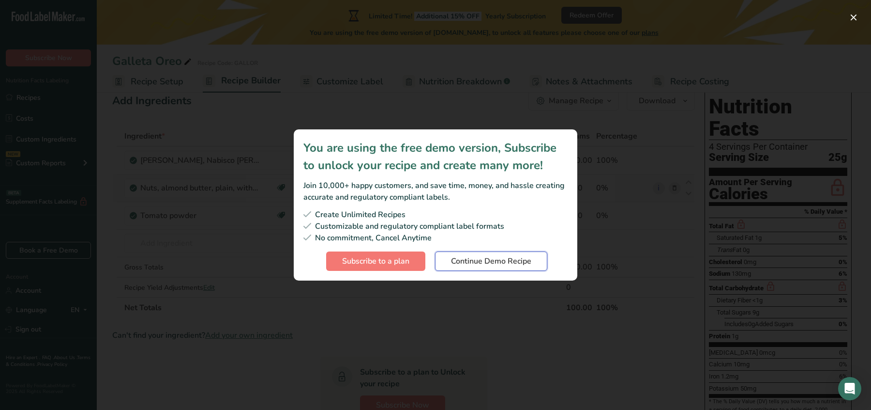
click at [510, 265] on span "Continue Demo Recipe" at bounding box center [491, 261] width 80 height 12
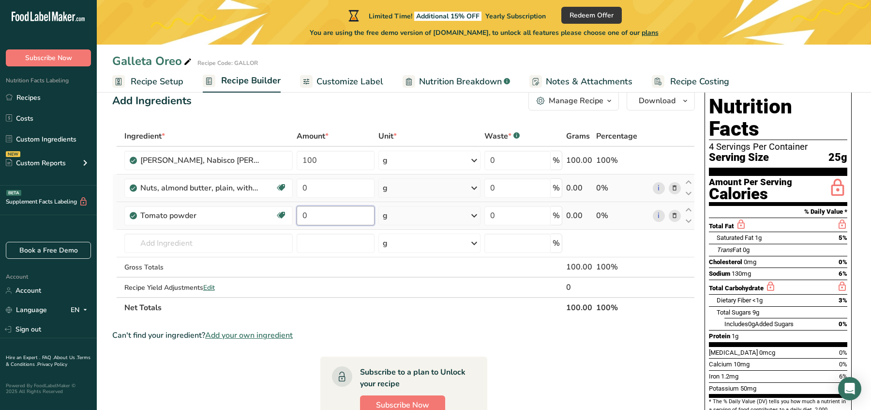
click at [330, 209] on input "0" at bounding box center [335, 215] width 77 height 19
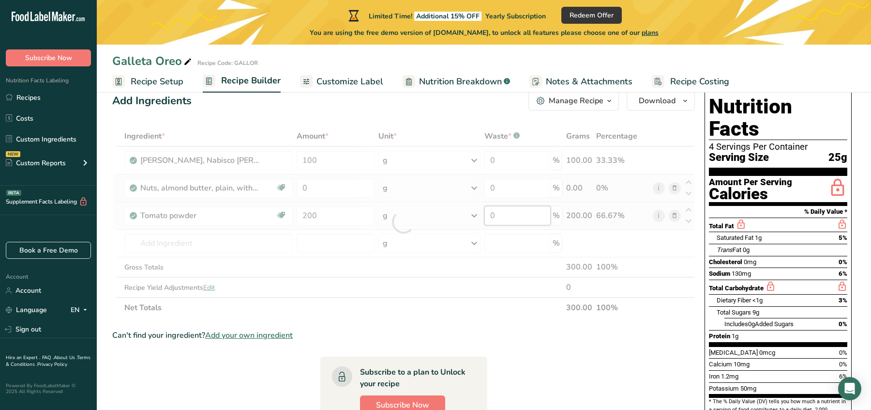
click at [511, 207] on div "Ingredient * Amount * Unit * Waste * .a-a{fill:#347362;}.b-a{fill:#fff;} Grams …" at bounding box center [403, 222] width 583 height 192
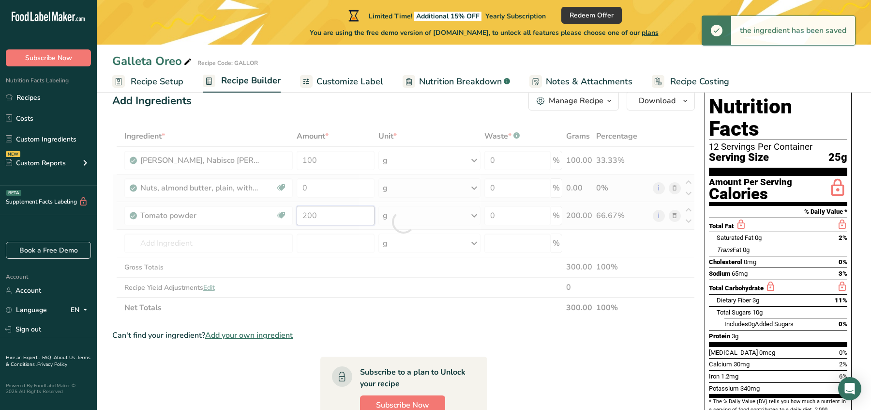
click at [336, 214] on div "Ingredient * Amount * Unit * Waste * .a-a{fill:#347362;}.b-a{fill:#fff;} Grams …" at bounding box center [403, 222] width 583 height 192
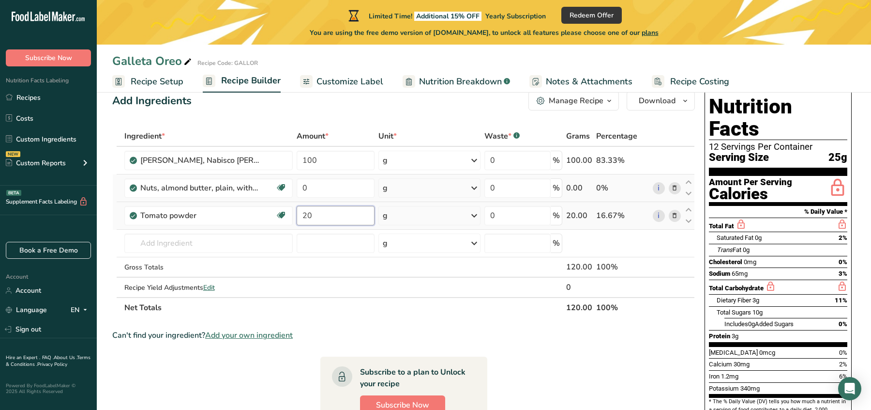
type input "2"
type input "80"
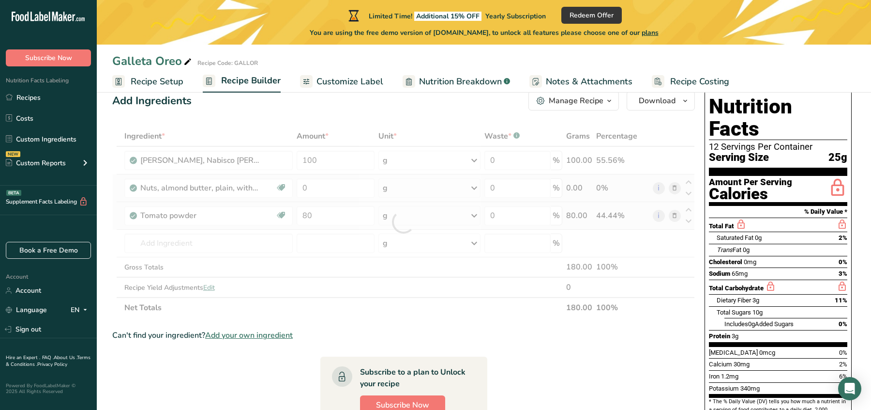
click at [428, 205] on div "Ingredient * Amount * Unit * Waste * .a-a{fill:#347362;}.b-a{fill:#fff;} Grams …" at bounding box center [403, 222] width 583 height 192
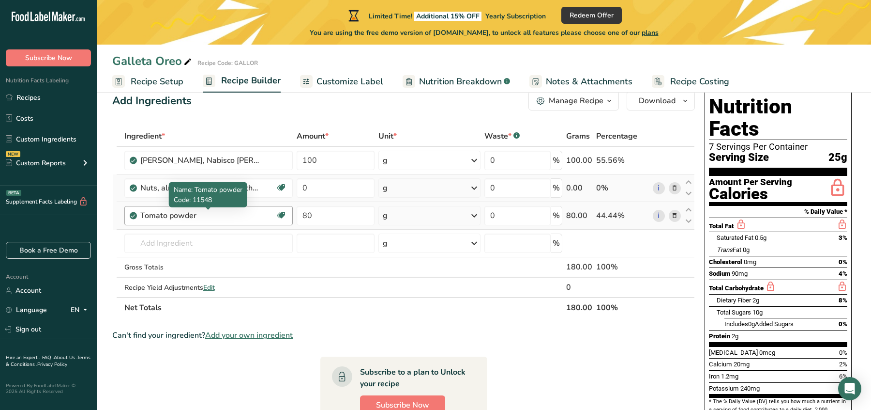
click at [206, 215] on div "Tomato powder" at bounding box center [200, 216] width 121 height 12
click at [197, 214] on div "Tomato powder" at bounding box center [200, 216] width 121 height 12
click at [196, 214] on div "Tomato powder" at bounding box center [200, 216] width 121 height 12
click at [174, 247] on input "text" at bounding box center [208, 242] width 169 height 19
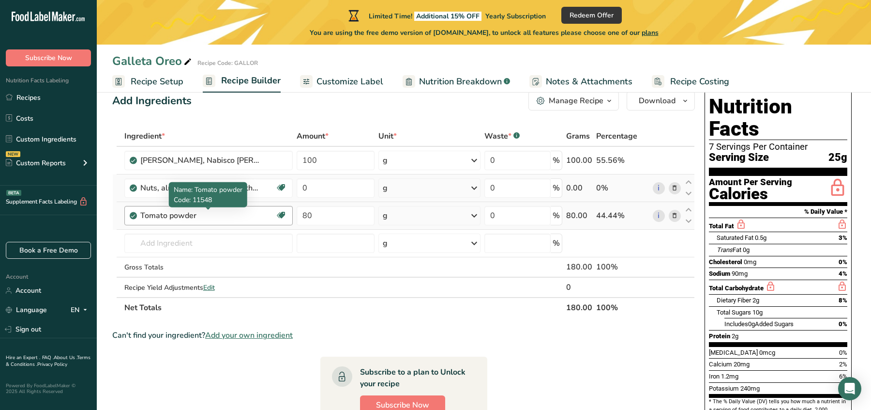
click at [201, 210] on div "Tomato powder" at bounding box center [200, 216] width 121 height 12
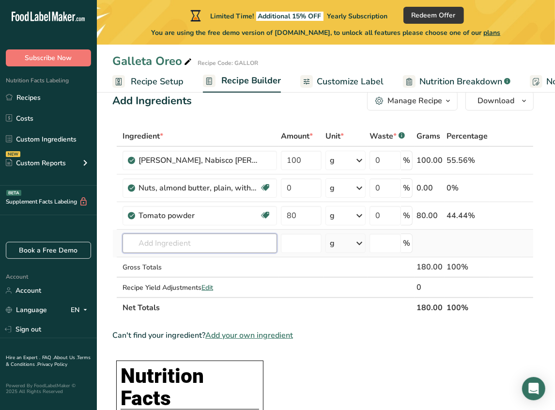
click at [225, 249] on input "text" at bounding box center [199, 242] width 154 height 19
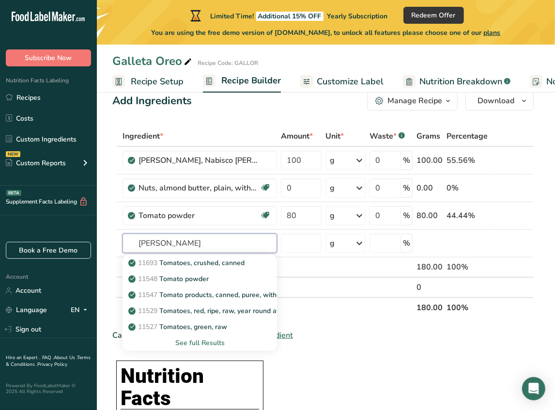
type input "TOM"
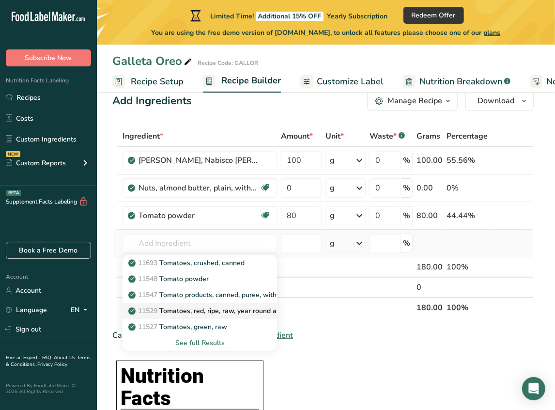
click at [224, 303] on link "11529 Tomatoes, red, ripe, raw, year round average" at bounding box center [199, 311] width 154 height 16
type input "Tomatoes, red, ripe, raw, year round average"
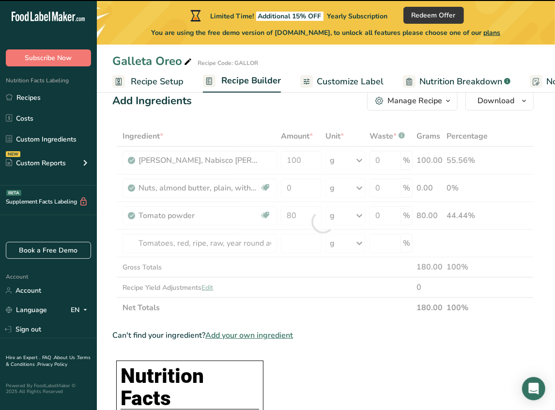
type input "0"
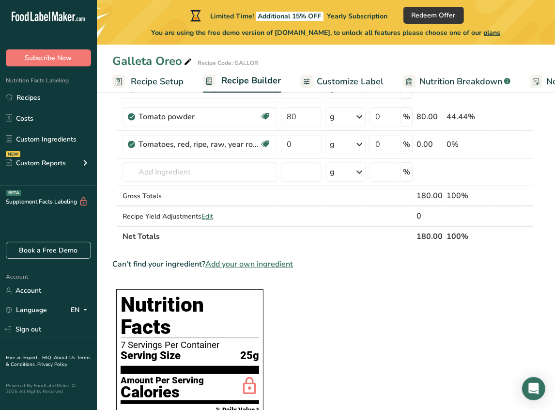
scroll to position [97, 0]
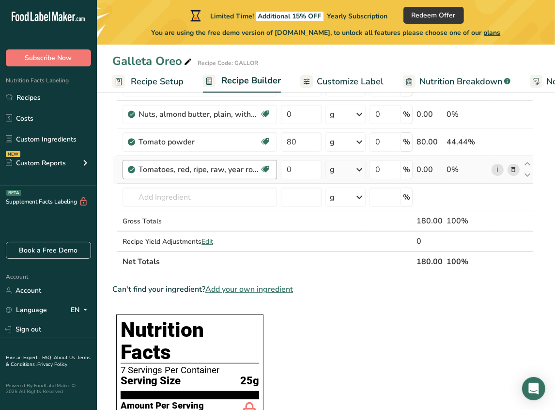
click at [244, 161] on div "Tomatoes, red, ripe, raw, year round average Source of Antioxidants Dairy free …" at bounding box center [199, 169] width 154 height 19
click at [509, 169] on span at bounding box center [513, 170] width 12 height 12
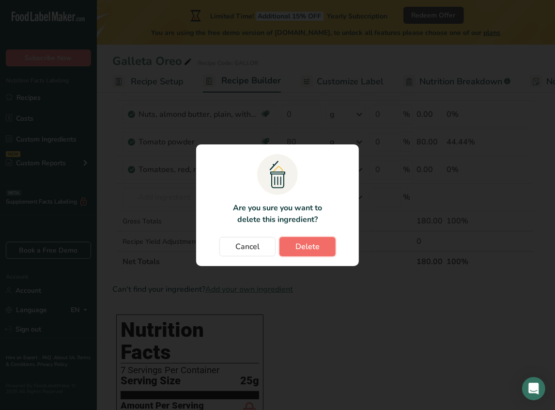
click at [311, 246] on span "Delete" at bounding box center [307, 247] width 24 height 12
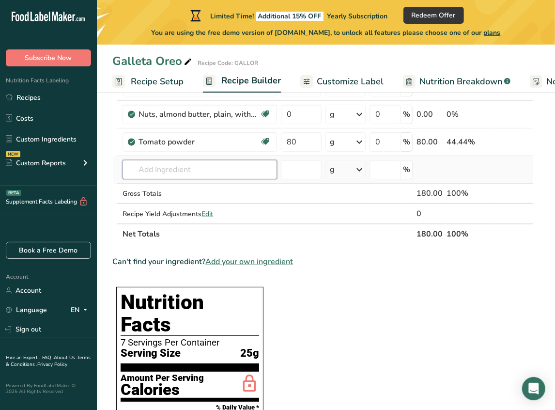
click at [264, 170] on input "text" at bounding box center [199, 169] width 154 height 19
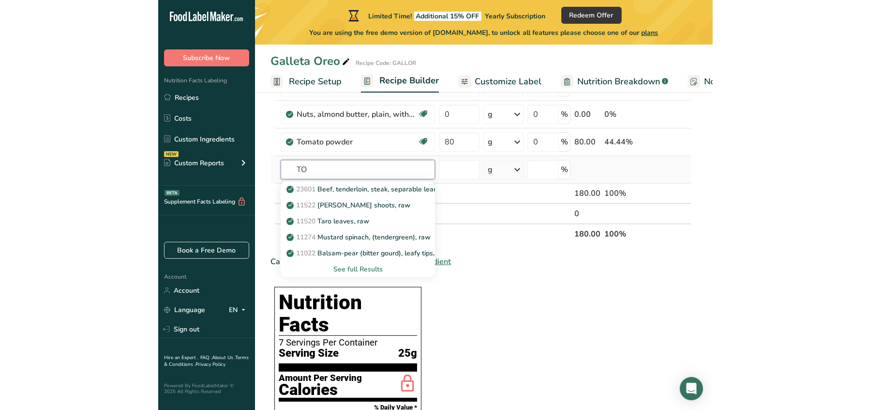
scroll to position [96, 0]
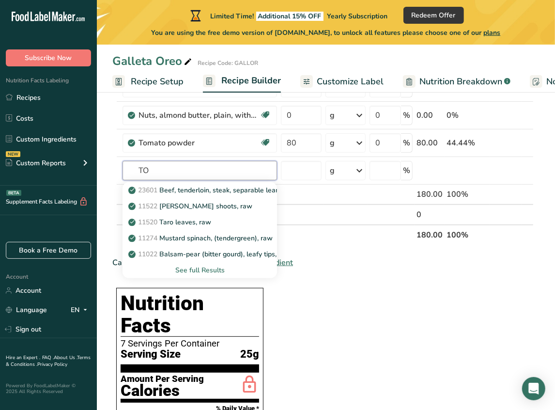
type input "TO"
click at [224, 162] on input "text" at bounding box center [199, 170] width 154 height 19
type input "JUI"
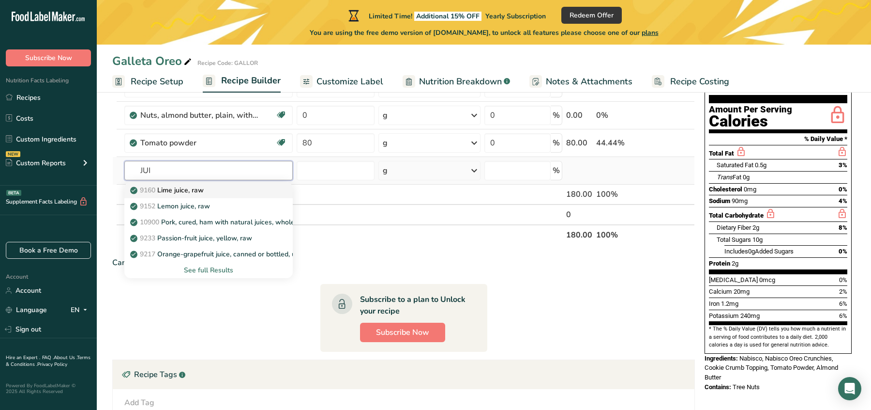
type input "JUI"
click at [185, 196] on link "9160 Lime juice, raw" at bounding box center [208, 190] width 169 height 16
type input "Lime juice, raw"
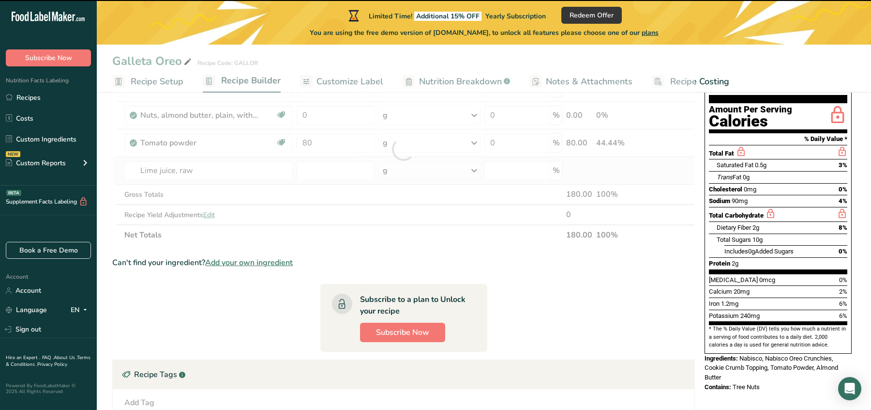
type input "0"
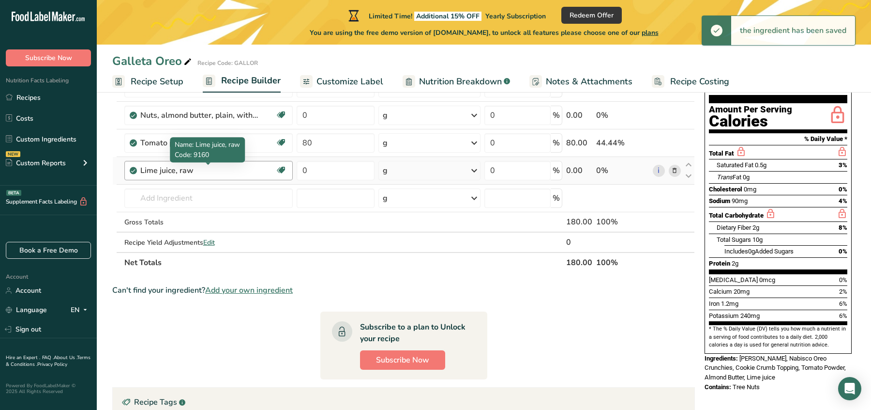
click at [201, 171] on div "Lime juice, raw" at bounding box center [200, 171] width 121 height 12
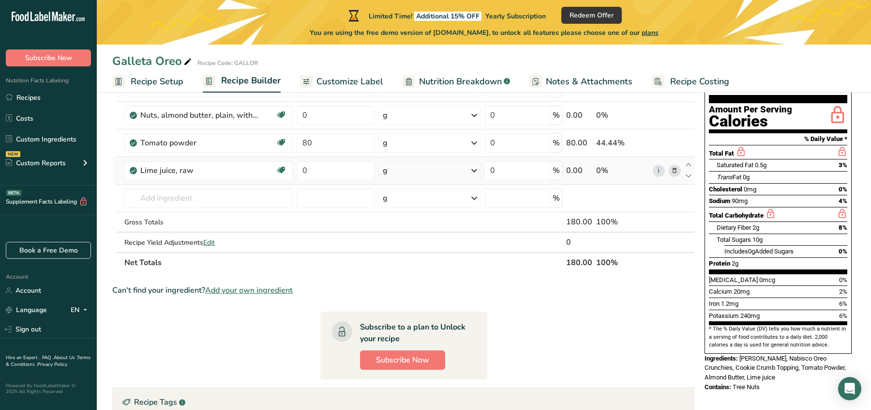
click at [675, 168] on icon at bounding box center [675, 171] width 7 height 10
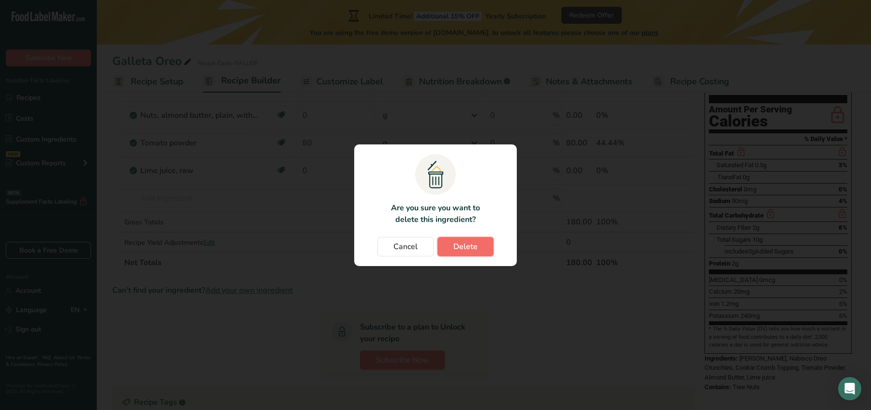
click at [475, 252] on span "Delete" at bounding box center [466, 247] width 24 height 12
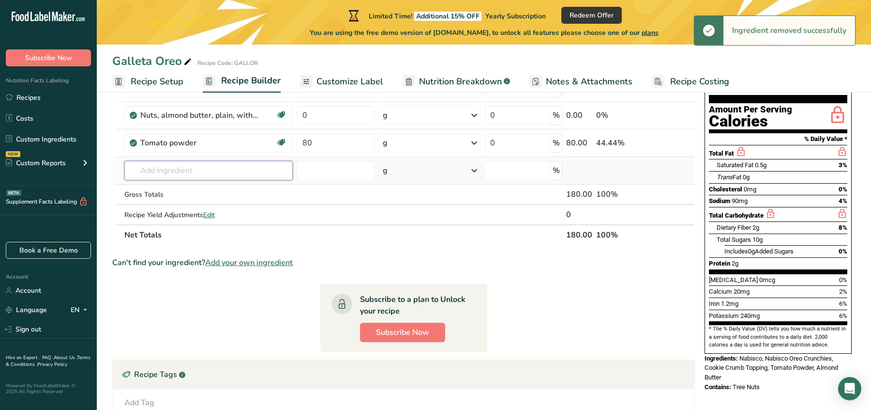
click at [227, 164] on input "text" at bounding box center [208, 170] width 169 height 19
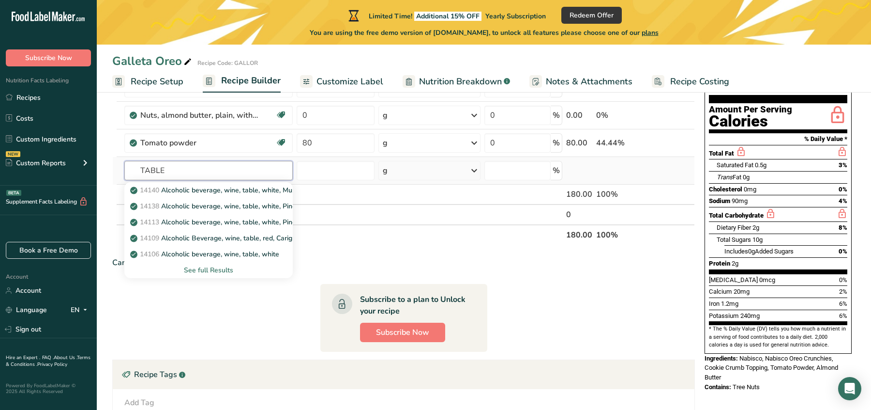
click at [222, 164] on input "TABLE" at bounding box center [208, 170] width 169 height 19
click at [225, 175] on input "DESK" at bounding box center [208, 170] width 169 height 19
type input "DESK"
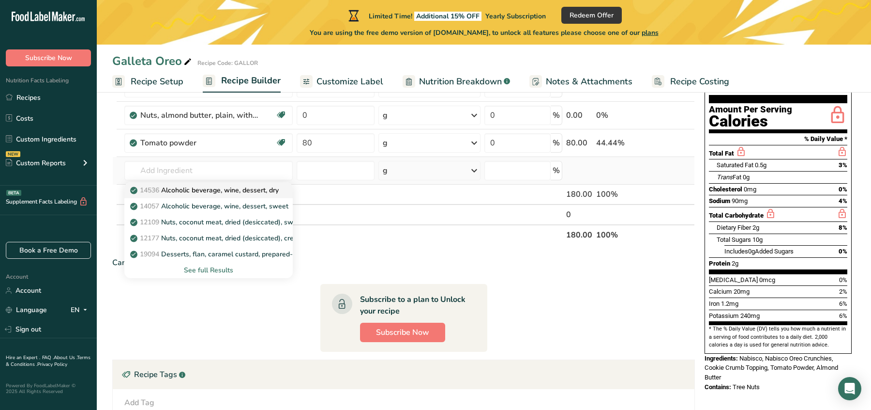
click at [225, 193] on p "14536 Alcoholic beverage, wine, dessert, dry" at bounding box center [205, 190] width 147 height 10
type input "Alcoholic beverage, wine, dessert, dry"
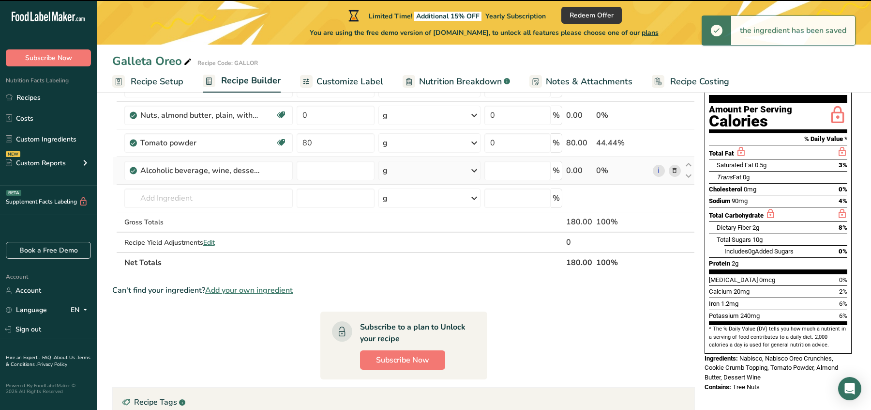
type input "0"
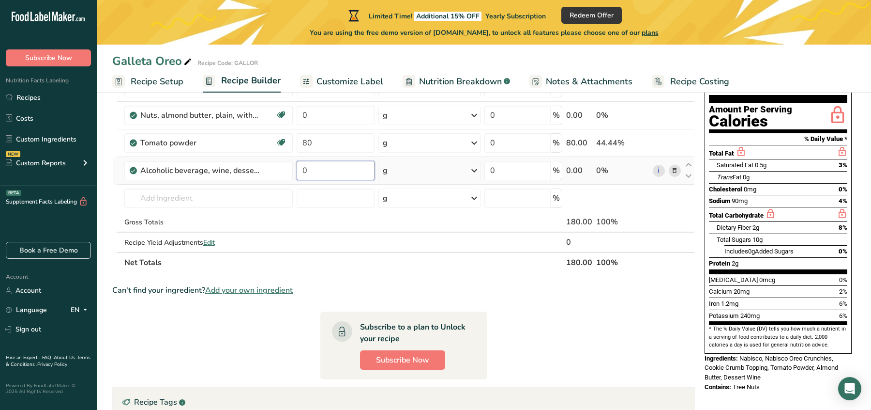
click at [362, 174] on input "0" at bounding box center [335, 170] width 77 height 19
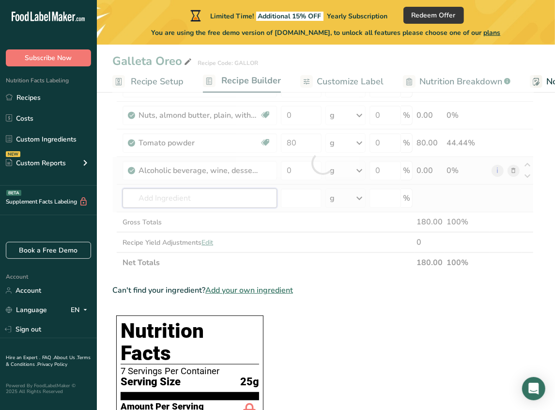
click at [244, 197] on div "Ingredient * Amount * Unit * Waste * .a-a{fill:#347362;}.b-a{fill:#fff;} Grams …" at bounding box center [322, 162] width 421 height 219
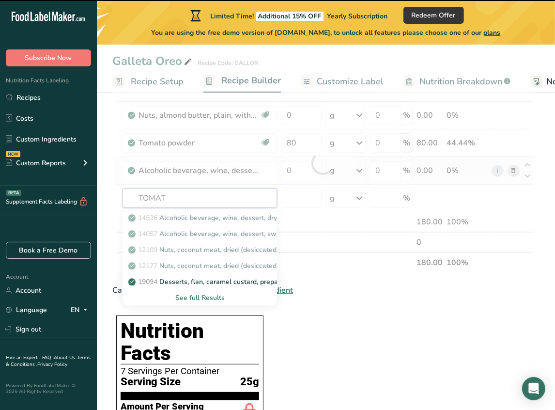
type input "TOMAT"
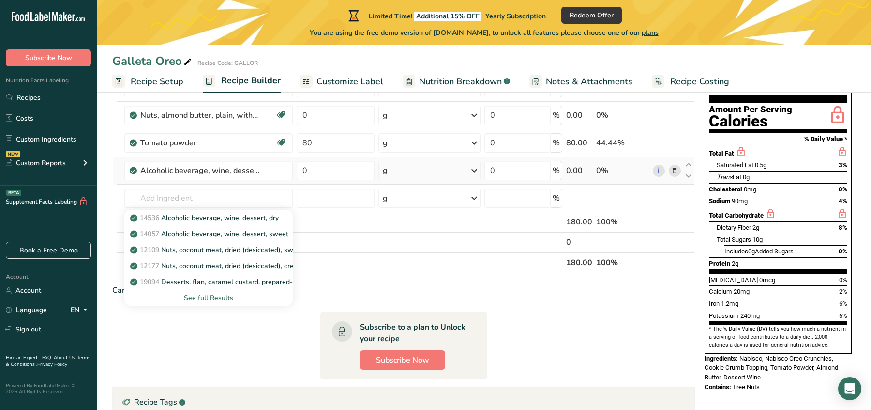
click at [331, 77] on span "Customize Label" at bounding box center [350, 81] width 67 height 13
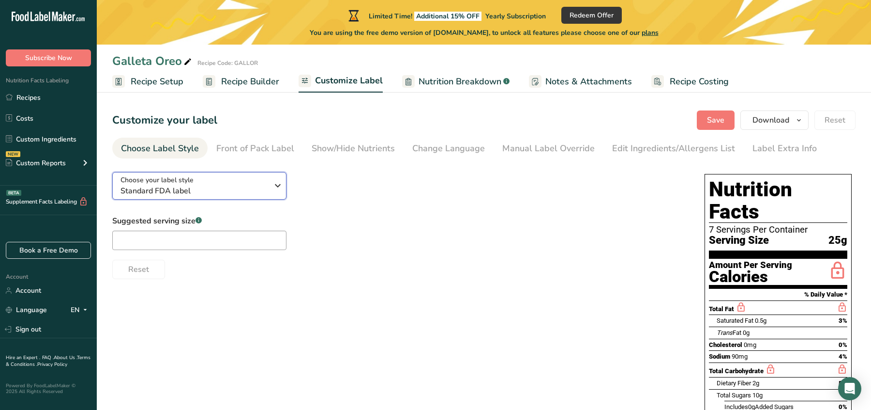
click at [254, 175] on div "Choose your label style Standard FDA label" at bounding box center [195, 186] width 148 height 22
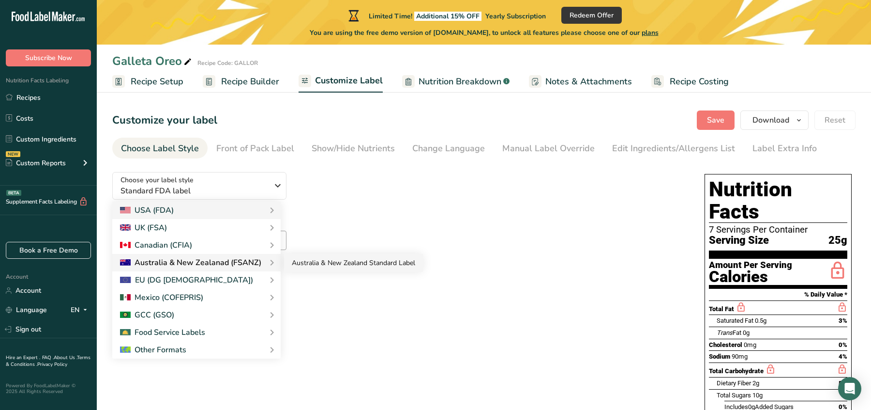
click at [327, 262] on link "Australia & New Zealand Standard Label" at bounding box center [353, 263] width 139 height 18
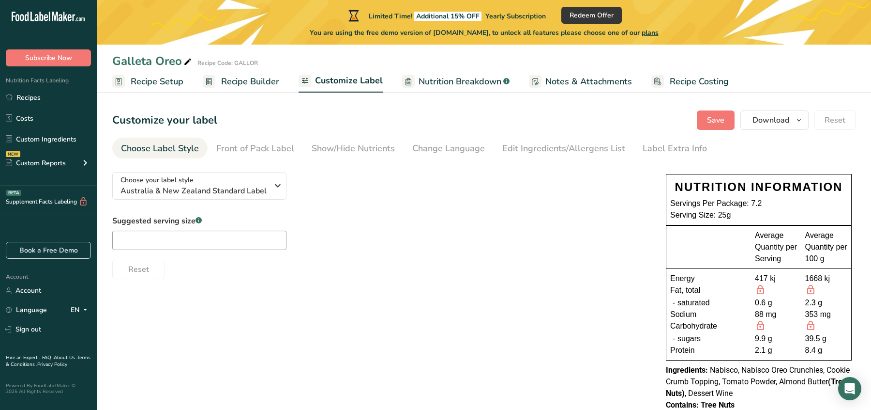
click at [151, 82] on span "Recipe Setup" at bounding box center [157, 81] width 53 height 13
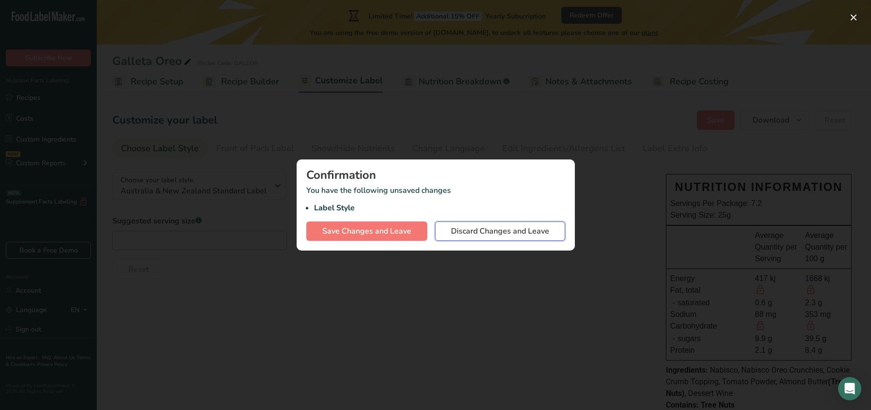
click at [516, 227] on span "Discard Changes and Leave" at bounding box center [500, 231] width 98 height 12
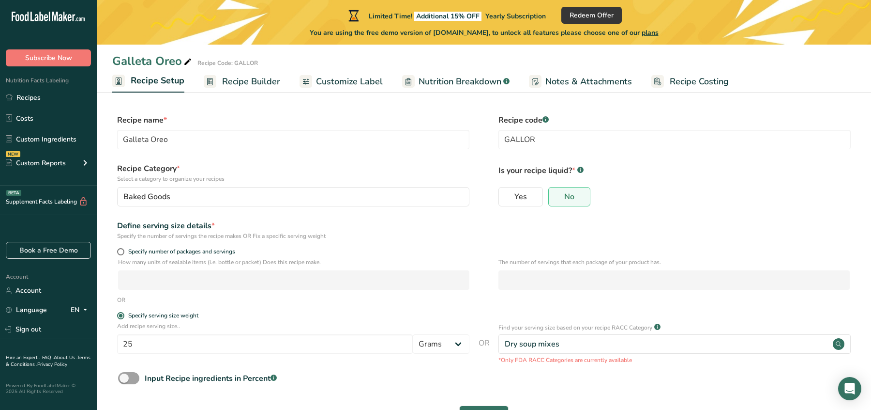
scroll to position [7, 0]
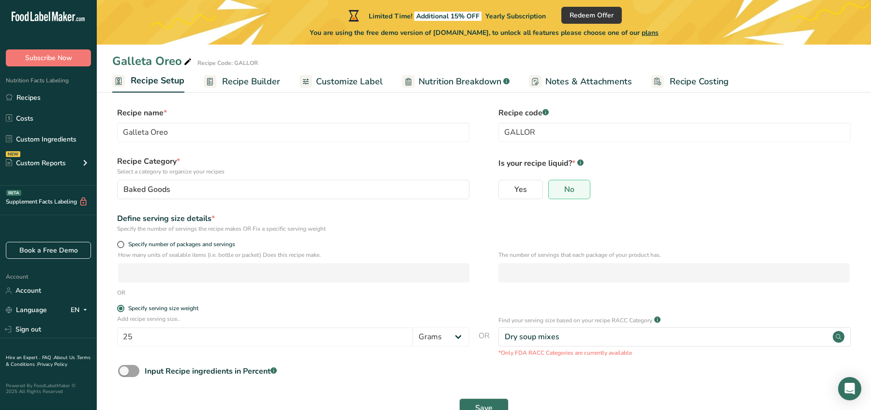
click at [228, 90] on link "Recipe Builder" at bounding box center [242, 82] width 76 height 22
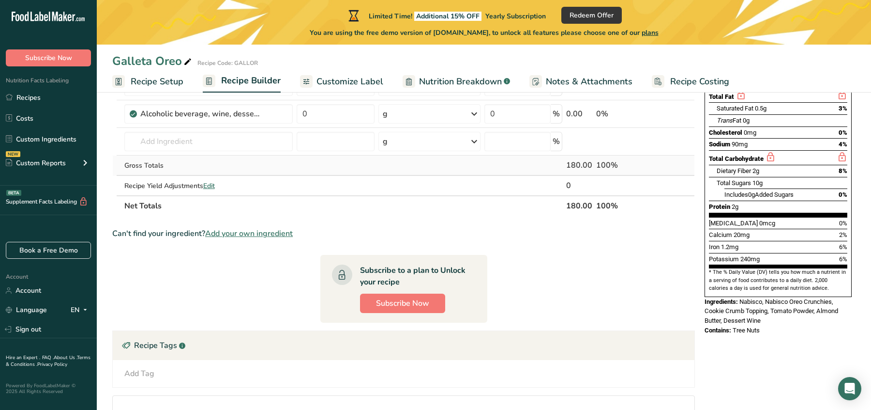
scroll to position [217, 0]
